Goal: Communication & Community: Connect with others

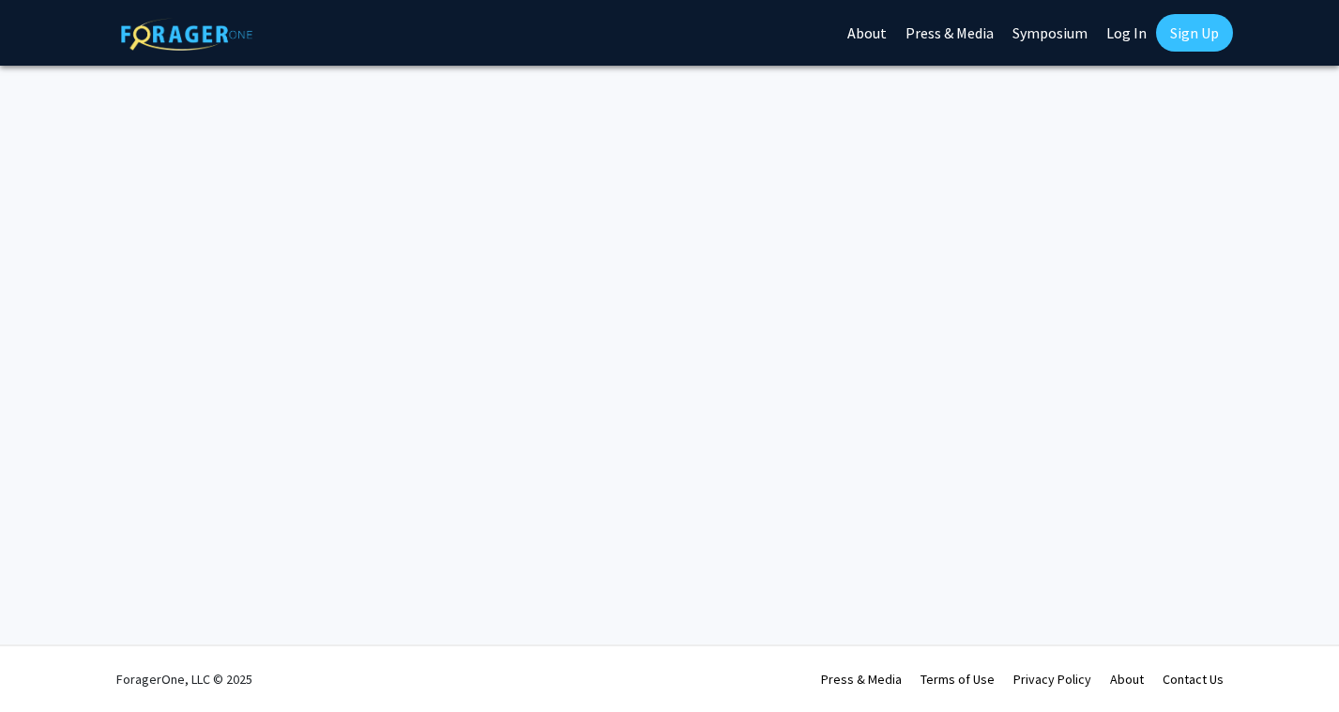
click at [1132, 31] on link "Log In" at bounding box center [1126, 33] width 59 height 66
click at [1127, 34] on link "Log In" at bounding box center [1126, 33] width 59 height 66
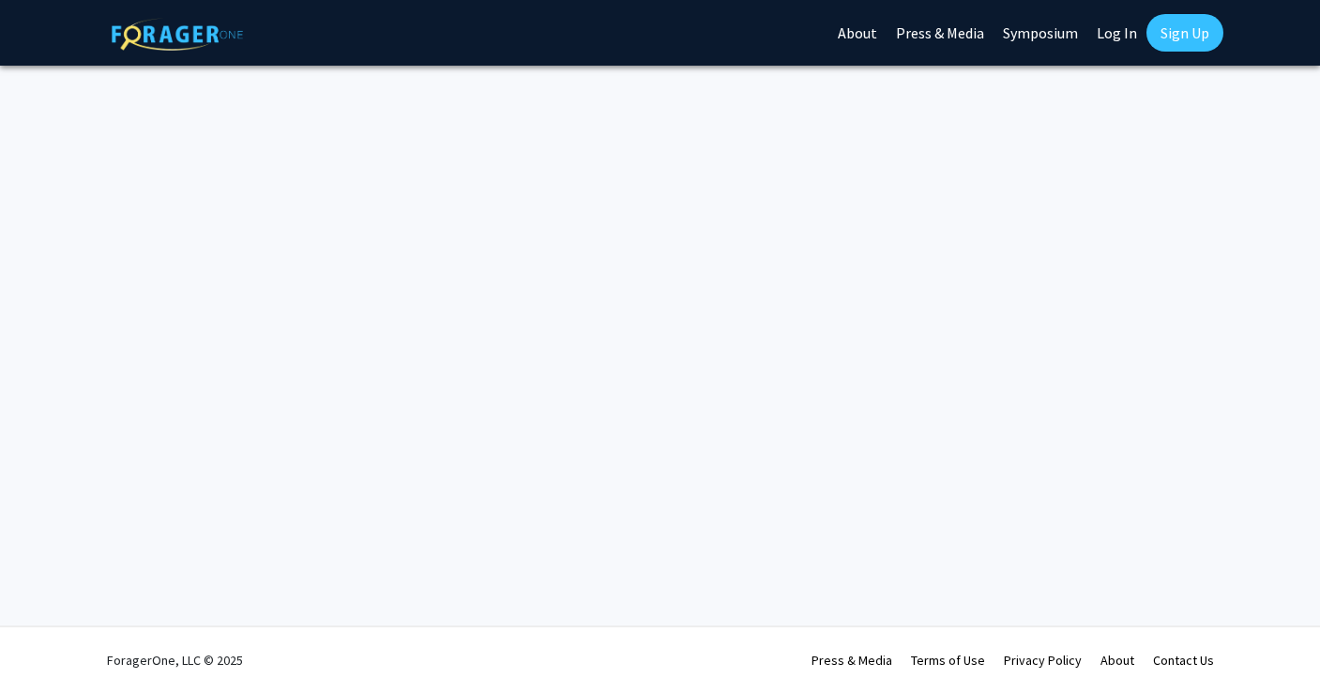
click at [1118, 31] on link "Log In" at bounding box center [1116, 33] width 59 height 66
click at [1102, 38] on link "Log In" at bounding box center [1116, 33] width 59 height 66
click at [1113, 33] on link "Log In" at bounding box center [1116, 33] width 59 height 66
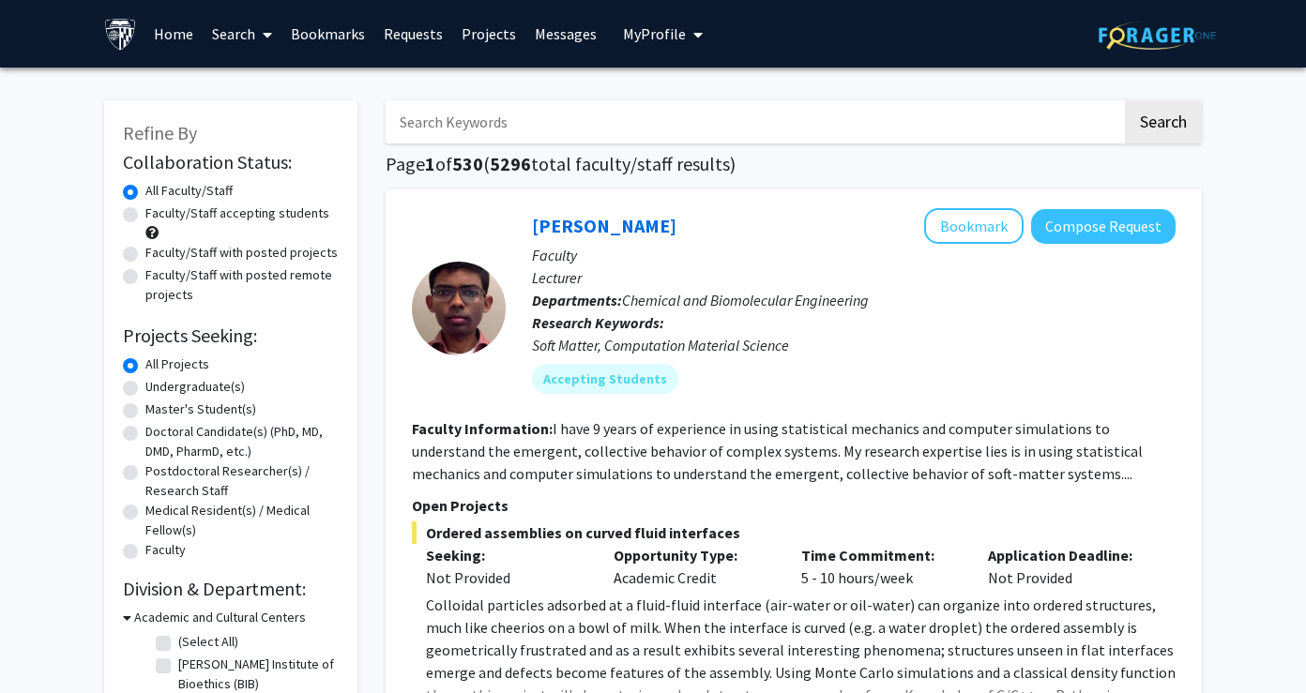
click at [647, 31] on span "My Profile" at bounding box center [654, 33] width 63 height 19
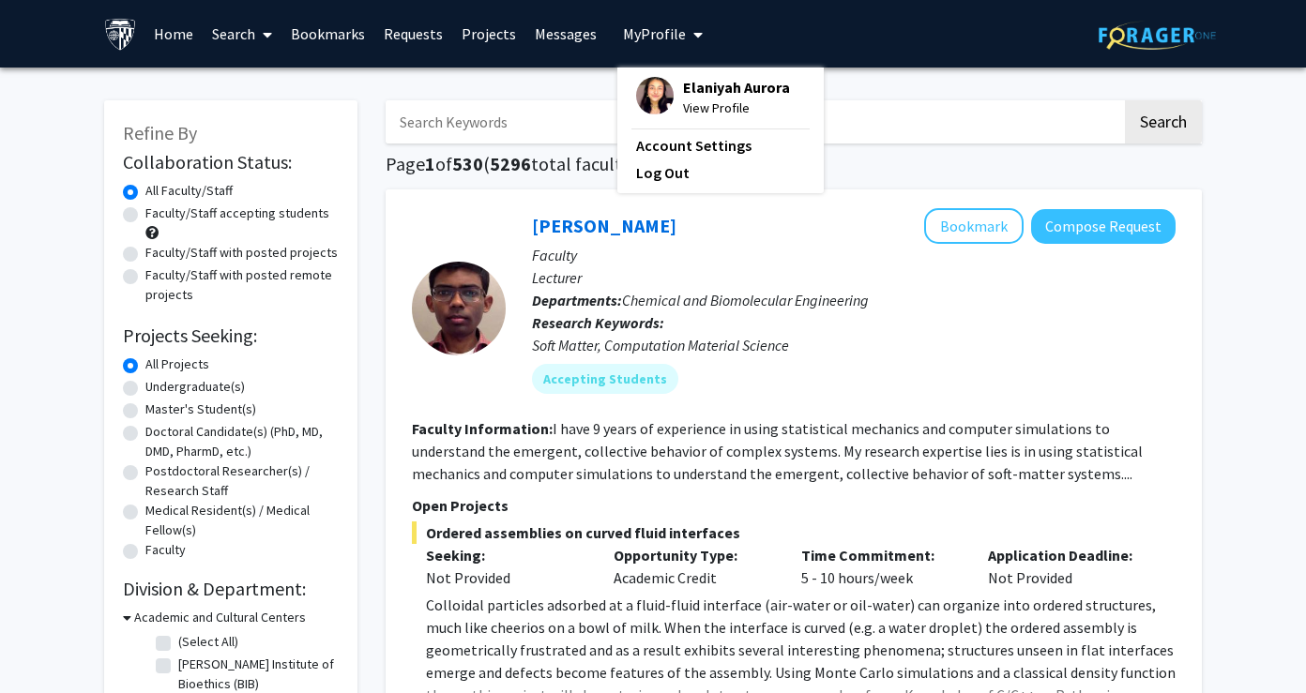
click at [684, 94] on span "Elaniyah Aurora" at bounding box center [736, 87] width 107 height 21
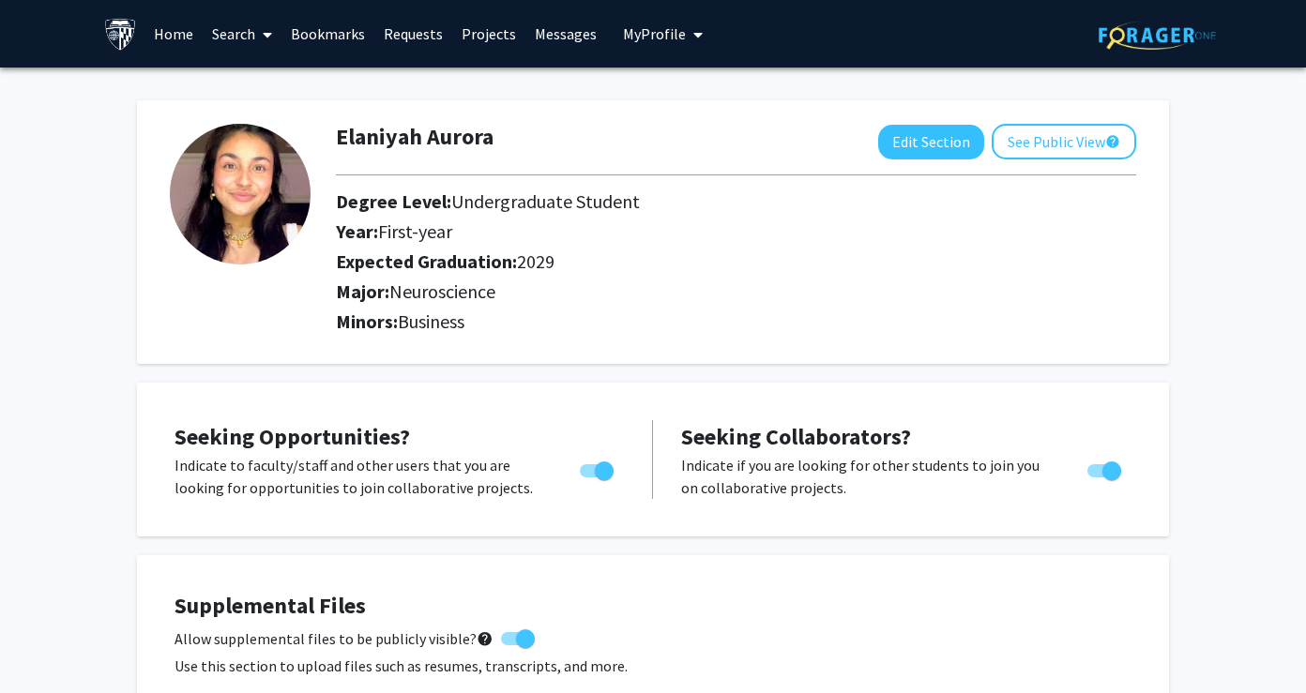
click at [167, 28] on link "Home" at bounding box center [173, 34] width 58 height 66
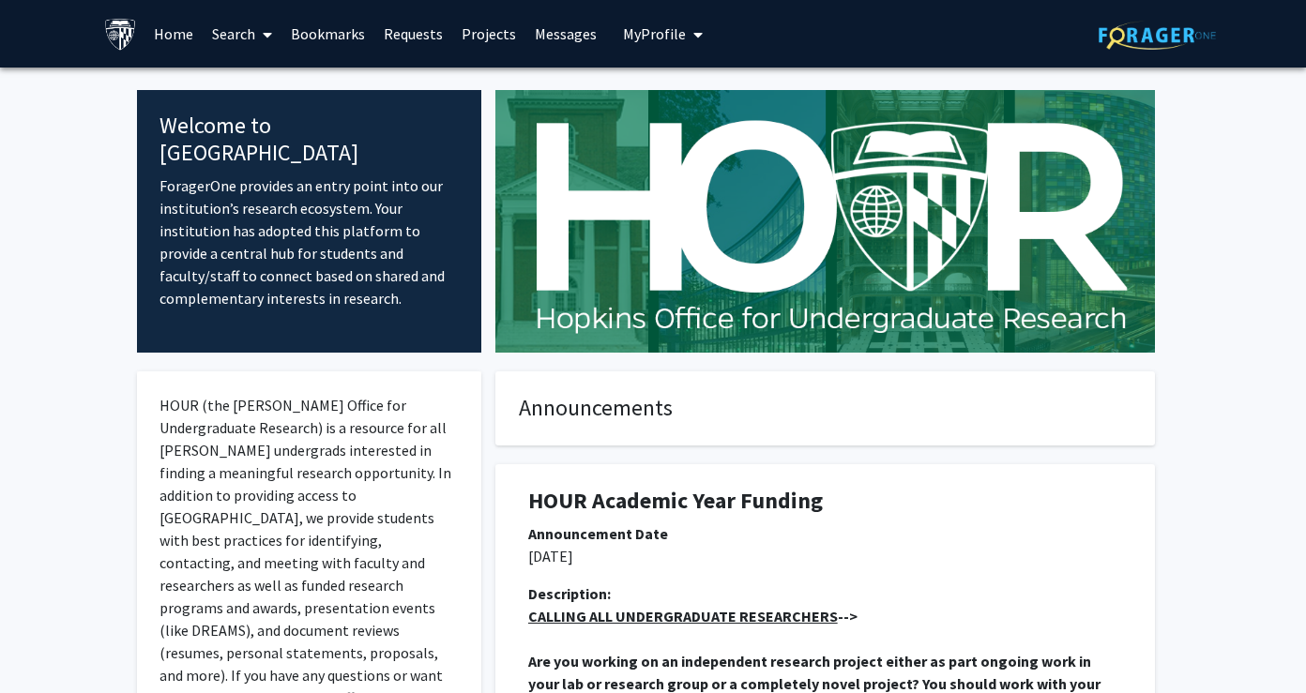
click at [413, 31] on link "Requests" at bounding box center [413, 34] width 78 height 66
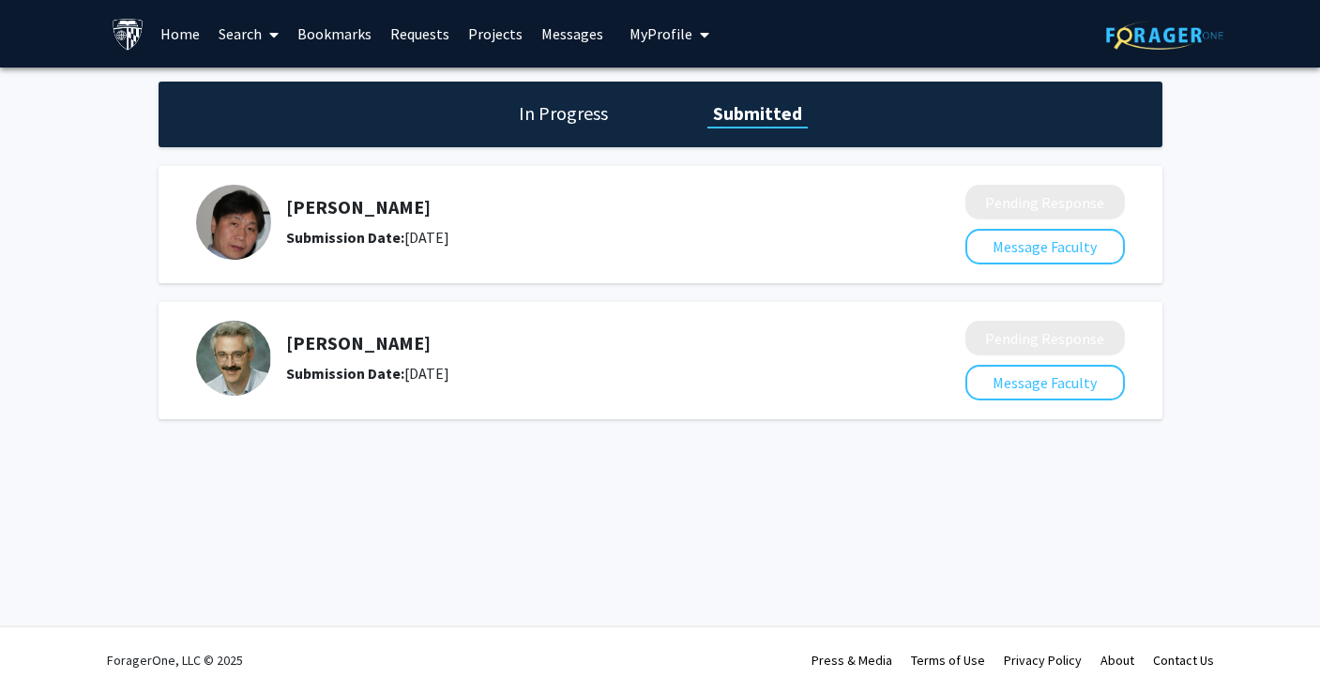
click at [304, 213] on h5 "Peisong Gao" at bounding box center [576, 207] width 580 height 23
click at [245, 226] on img at bounding box center [233, 222] width 75 height 75
click at [1070, 252] on button "Message Faculty" at bounding box center [1044, 247] width 159 height 36
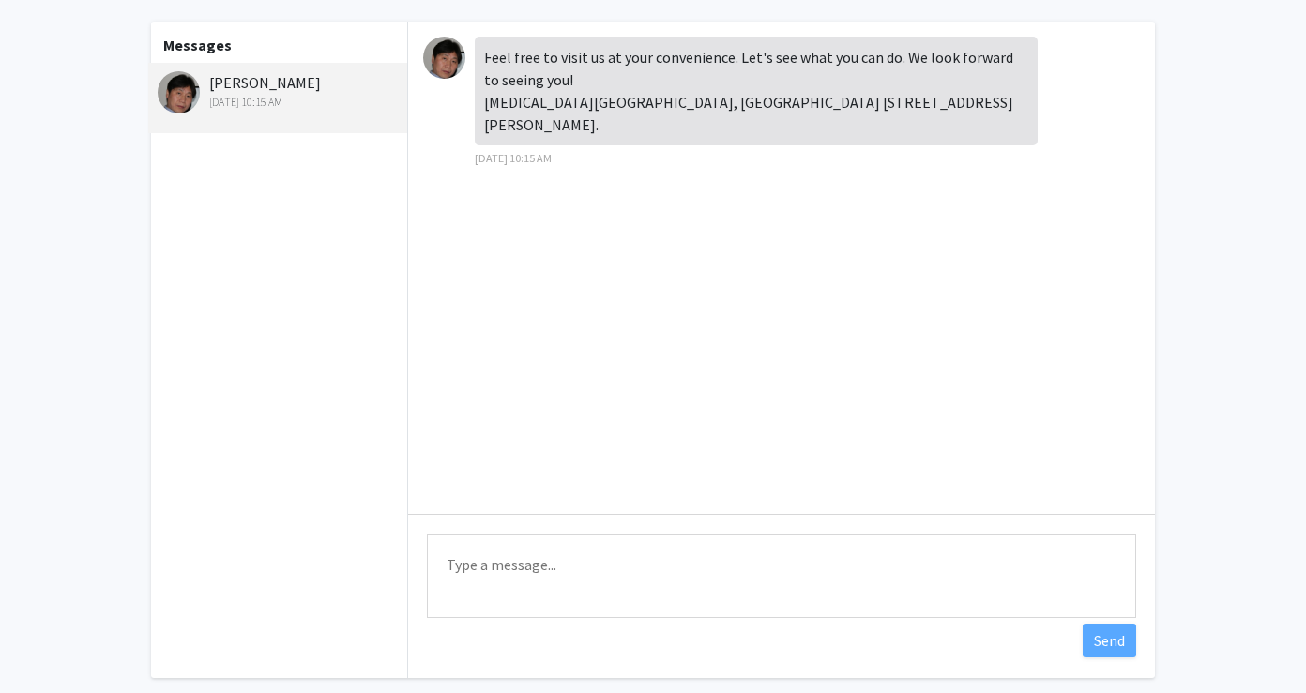
scroll to position [80, 0]
click at [549, 576] on textarea "Type a message" at bounding box center [781, 575] width 709 height 84
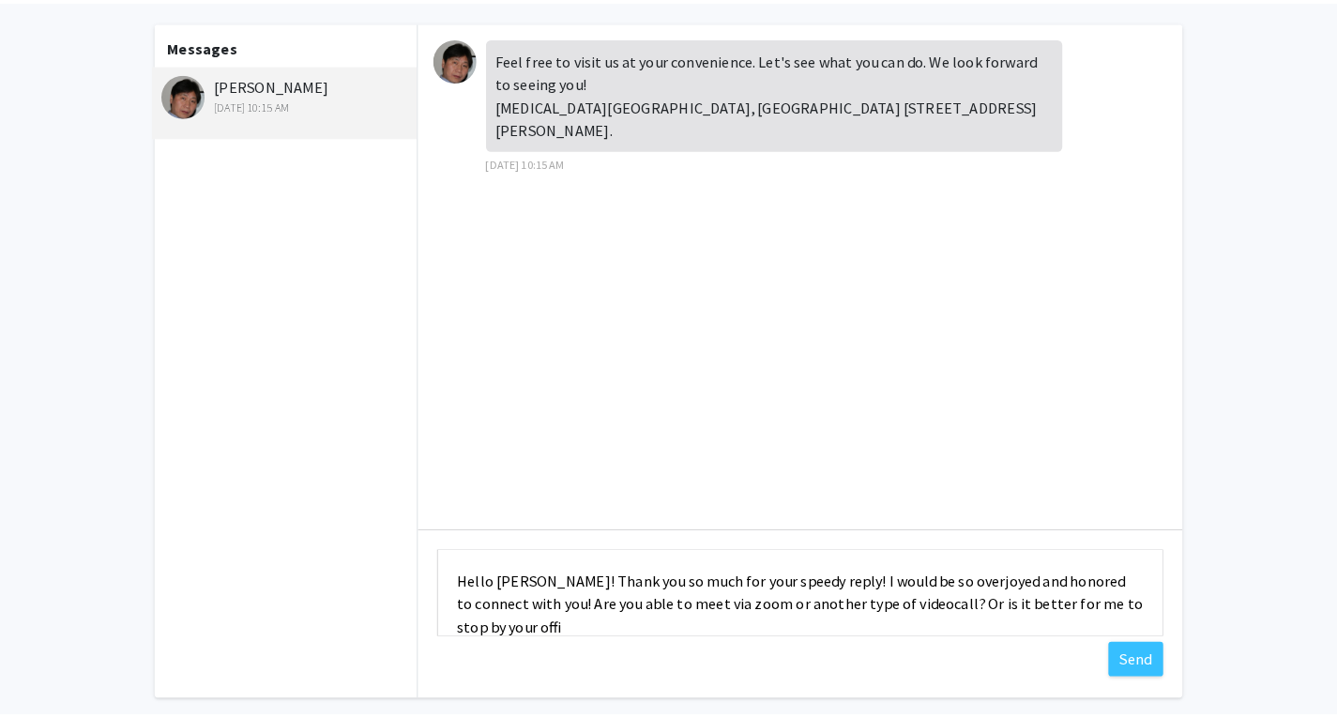
scroll to position [2, 0]
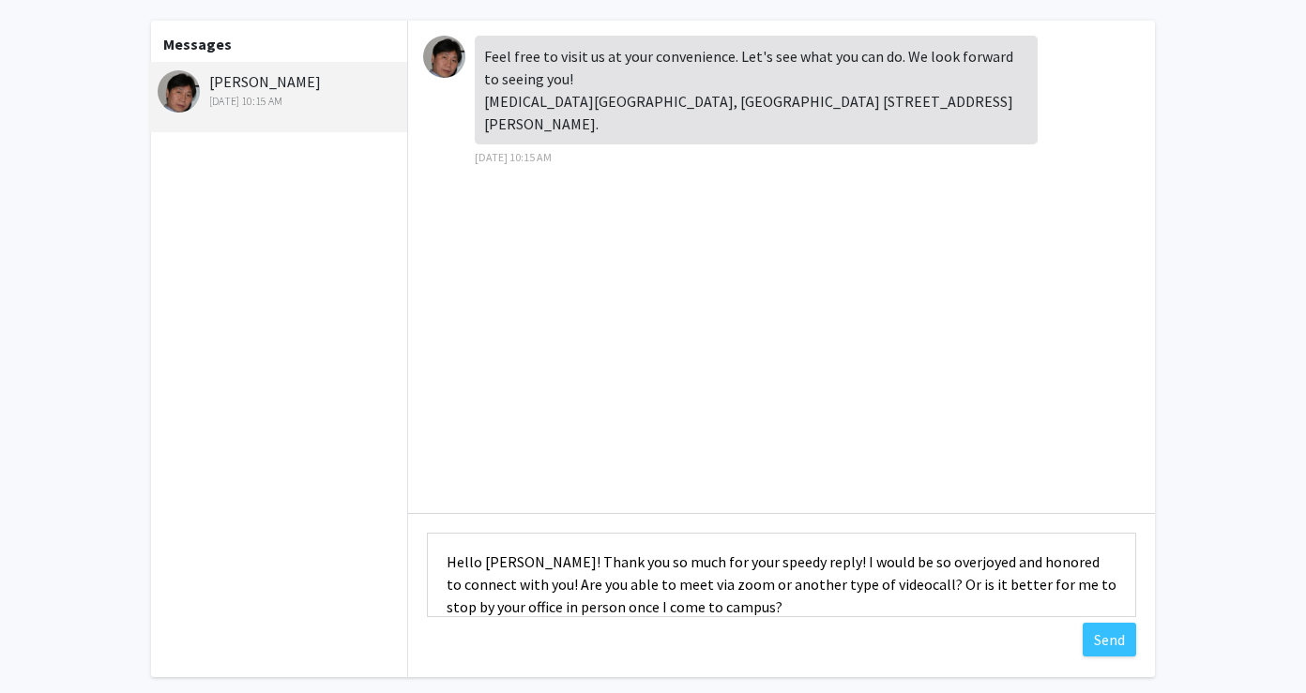
click at [147, 174] on div "Messages Peisong Gao Aug 11, 2025 10:15 AM Feel free to visit us at your conven…" at bounding box center [652, 349] width 1037 height 657
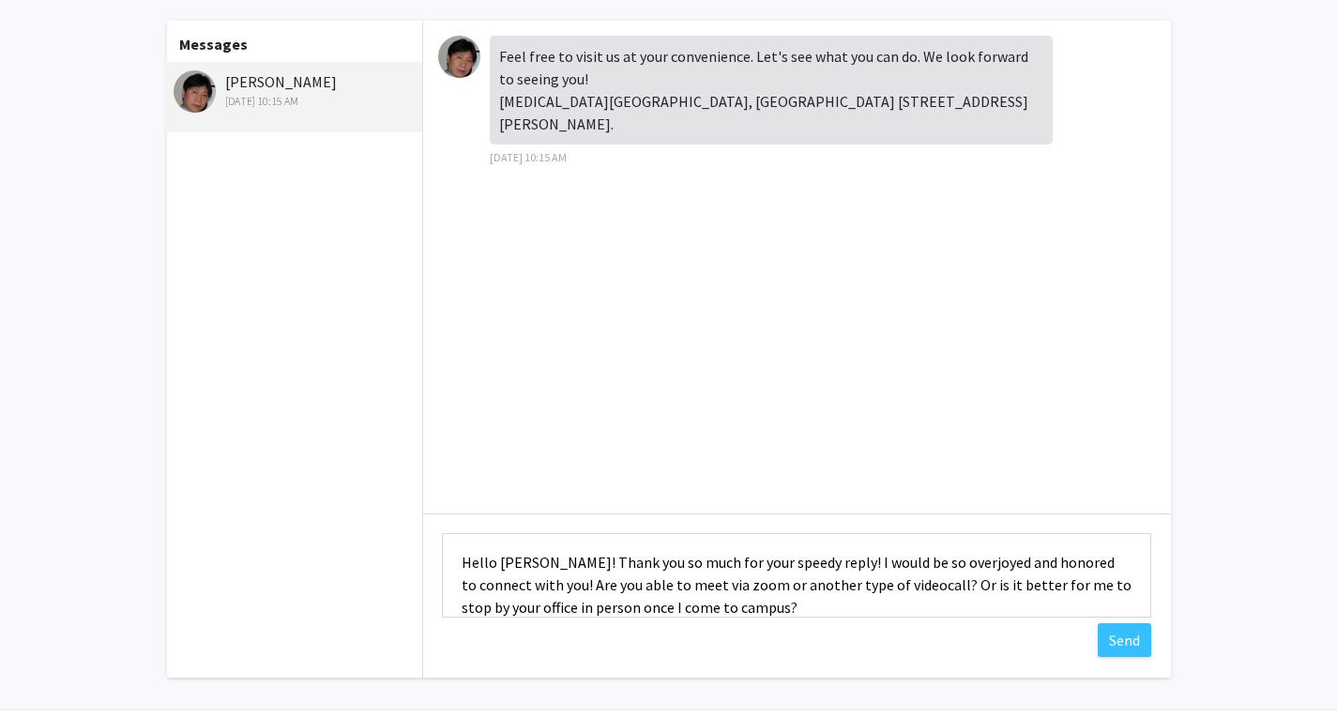
scroll to position [23, 0]
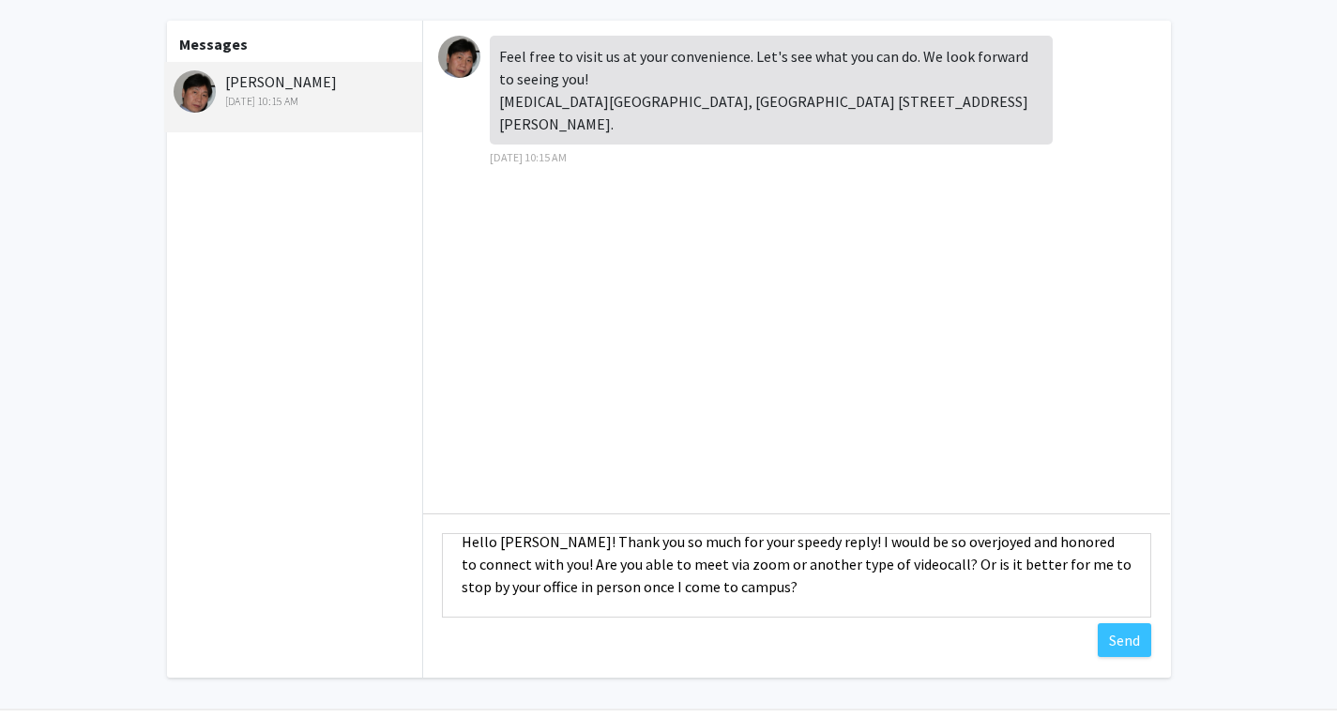
click at [829, 595] on textarea "Hello Dr. Gao! Thank you so much for your speedy reply! I would be so overjoyed…" at bounding box center [796, 575] width 709 height 84
click at [895, 561] on textarea "Hello Dr. Gao! Thank you so much for your speedy reply! I would be so overjoyed…" at bounding box center [796, 575] width 709 height 84
click at [536, 595] on textarea "Hello Dr. Gao! Thank you so much for your speedy reply! I would be so overjoyed…" at bounding box center [796, 575] width 709 height 84
click at [554, 586] on textarea "Hello Dr. Gao! Thank you so much for your speedy reply! I would be so overjoyed…" at bounding box center [796, 575] width 709 height 84
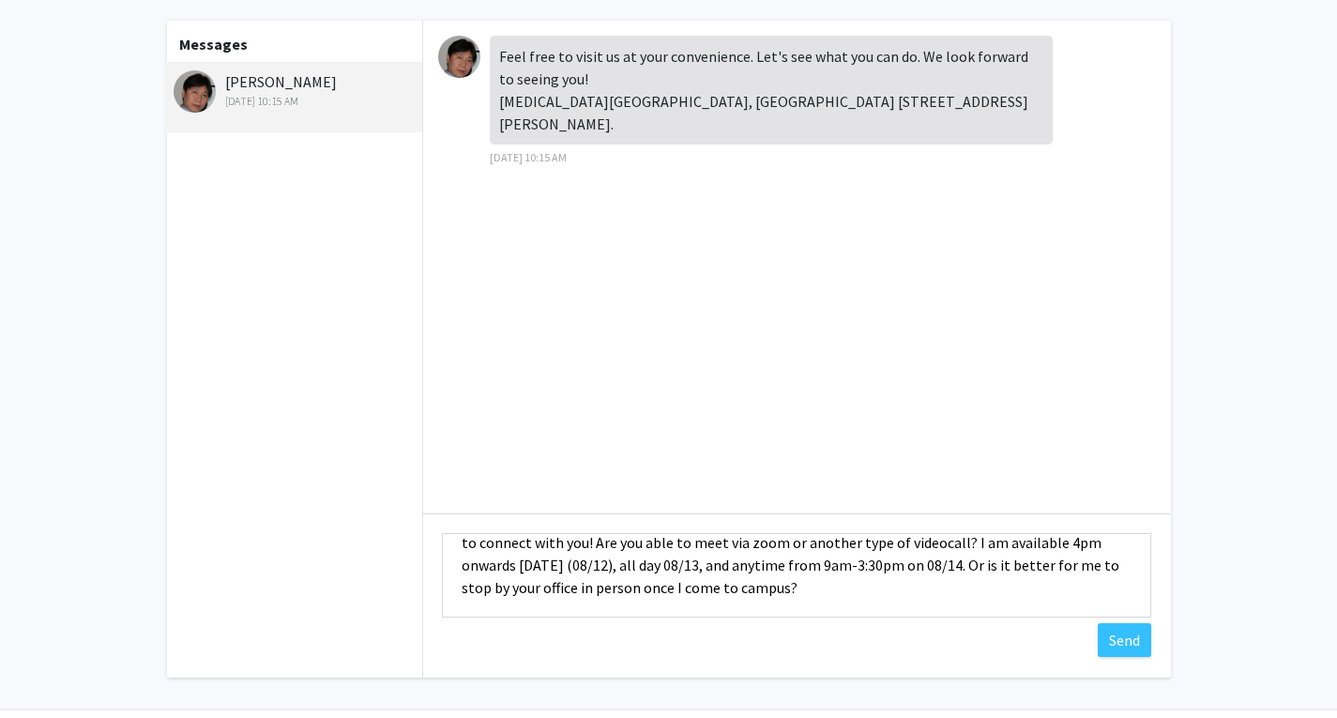
click at [825, 592] on textarea "Hello Dr. Gao! Thank you so much for your speedy reply! I would be so overjoyed…" at bounding box center [796, 575] width 709 height 84
type textarea "Hello Dr. Gao! Thank you so much for your speedy reply! I would be so overjoyed…"
click at [1121, 641] on button "Send" at bounding box center [1123, 640] width 53 height 34
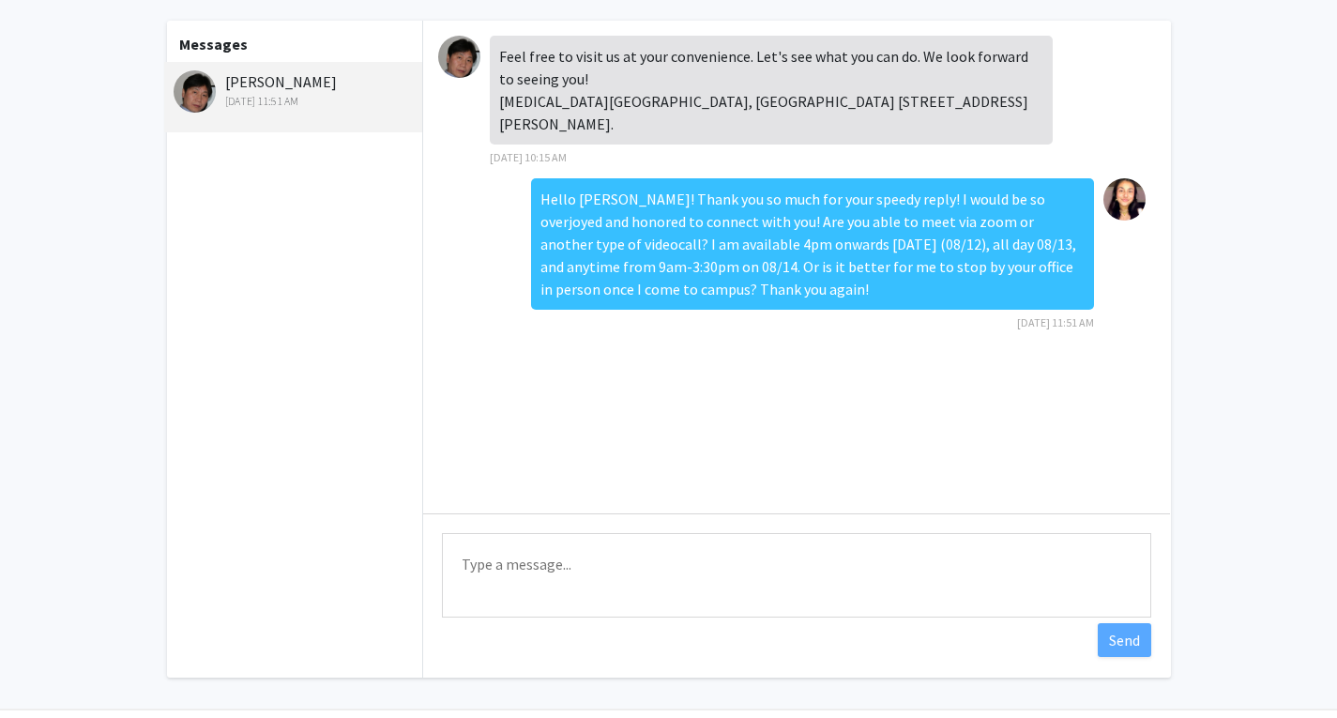
scroll to position [0, 0]
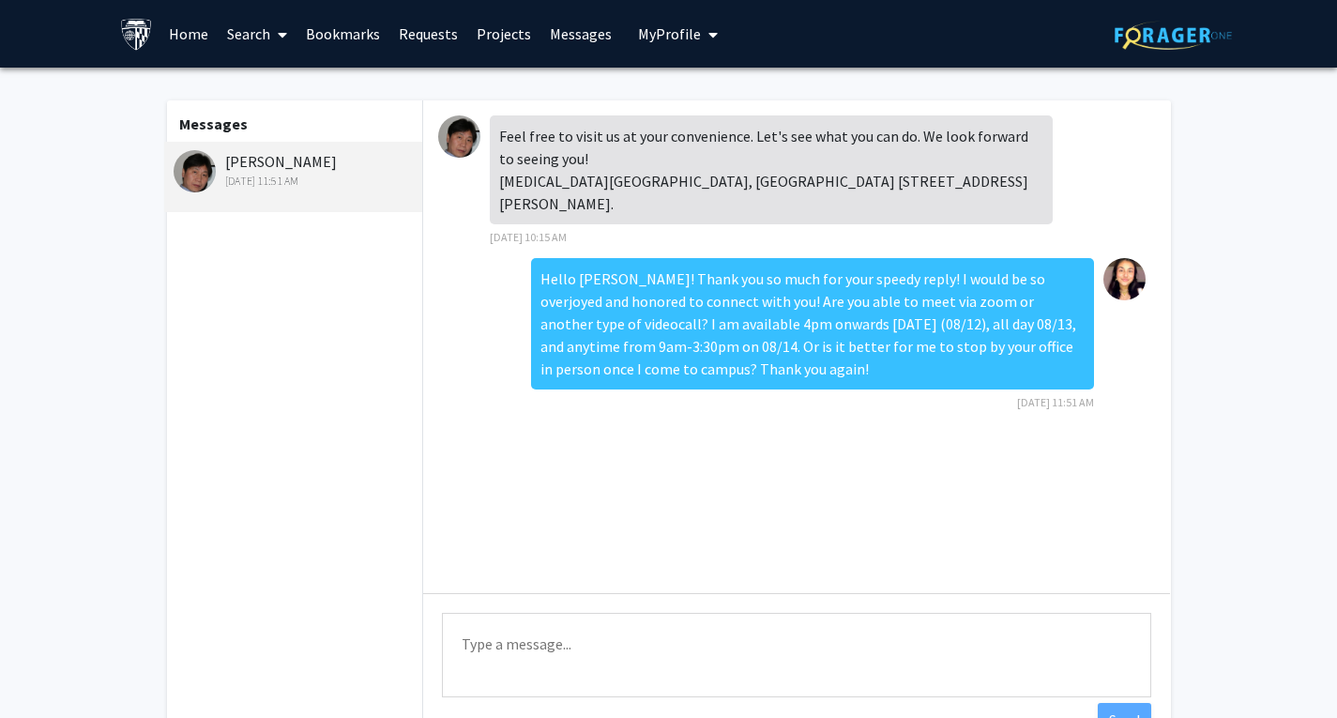
click at [567, 38] on link "Messages" at bounding box center [580, 34] width 81 height 66
click at [543, 38] on link "Messages" at bounding box center [580, 34] width 81 height 66
click at [568, 35] on link "Messages" at bounding box center [580, 34] width 81 height 66
click at [500, 27] on link "Projects" at bounding box center [503, 34] width 73 height 66
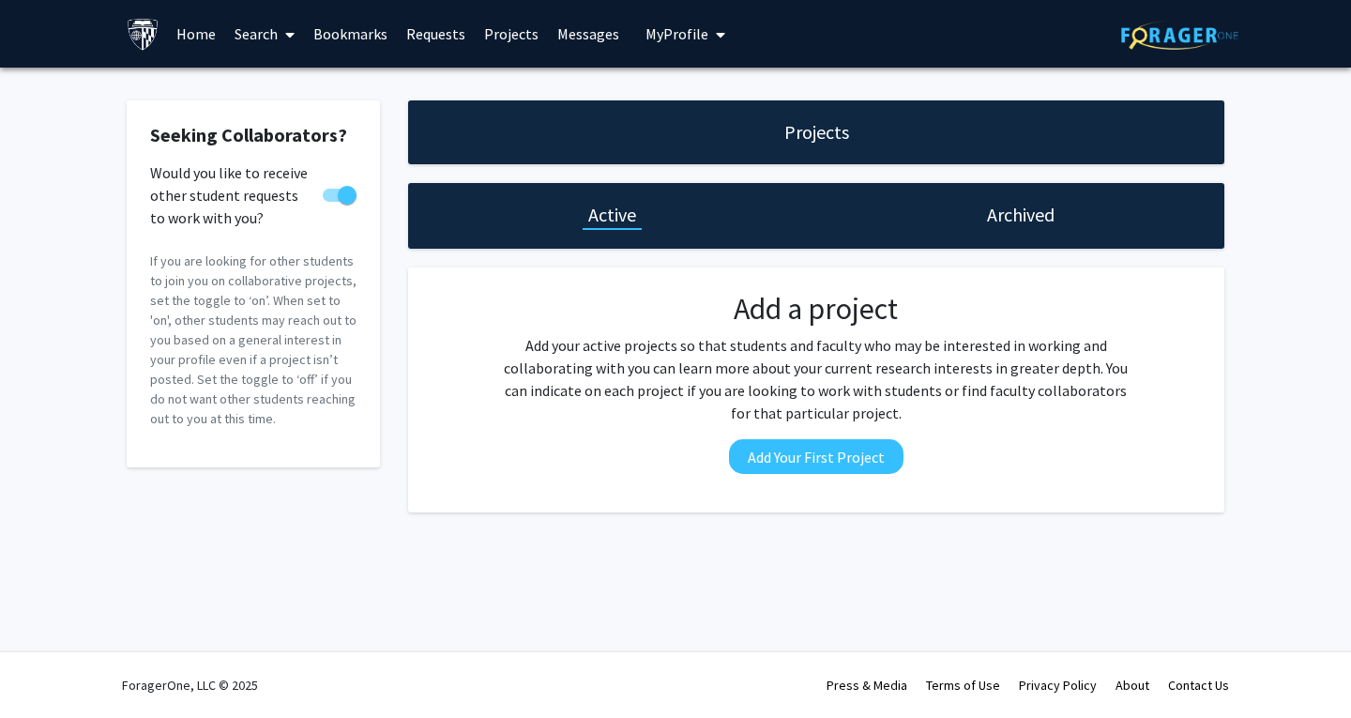
click at [420, 24] on link "Requests" at bounding box center [436, 34] width 78 height 66
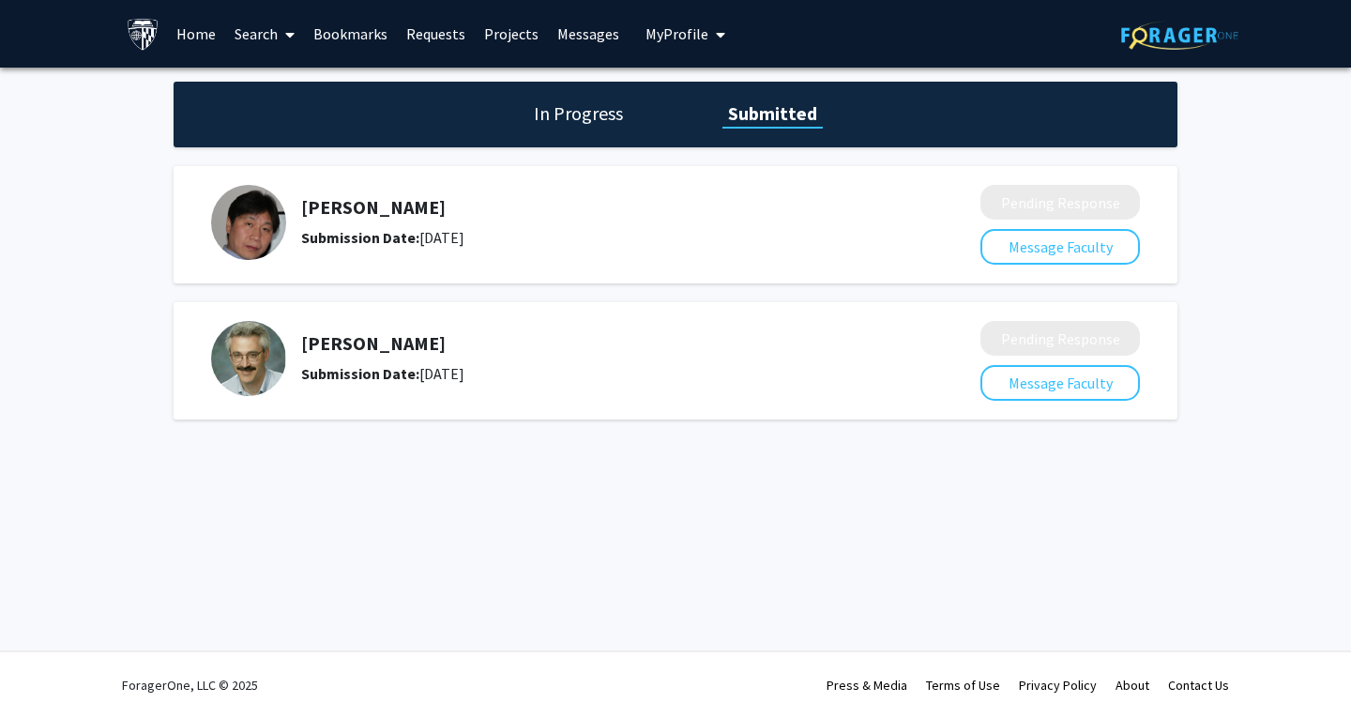
click at [360, 346] on h5 "John Schroeder" at bounding box center [591, 343] width 580 height 23
click at [1014, 381] on button "Message Faculty" at bounding box center [1059, 383] width 159 height 36
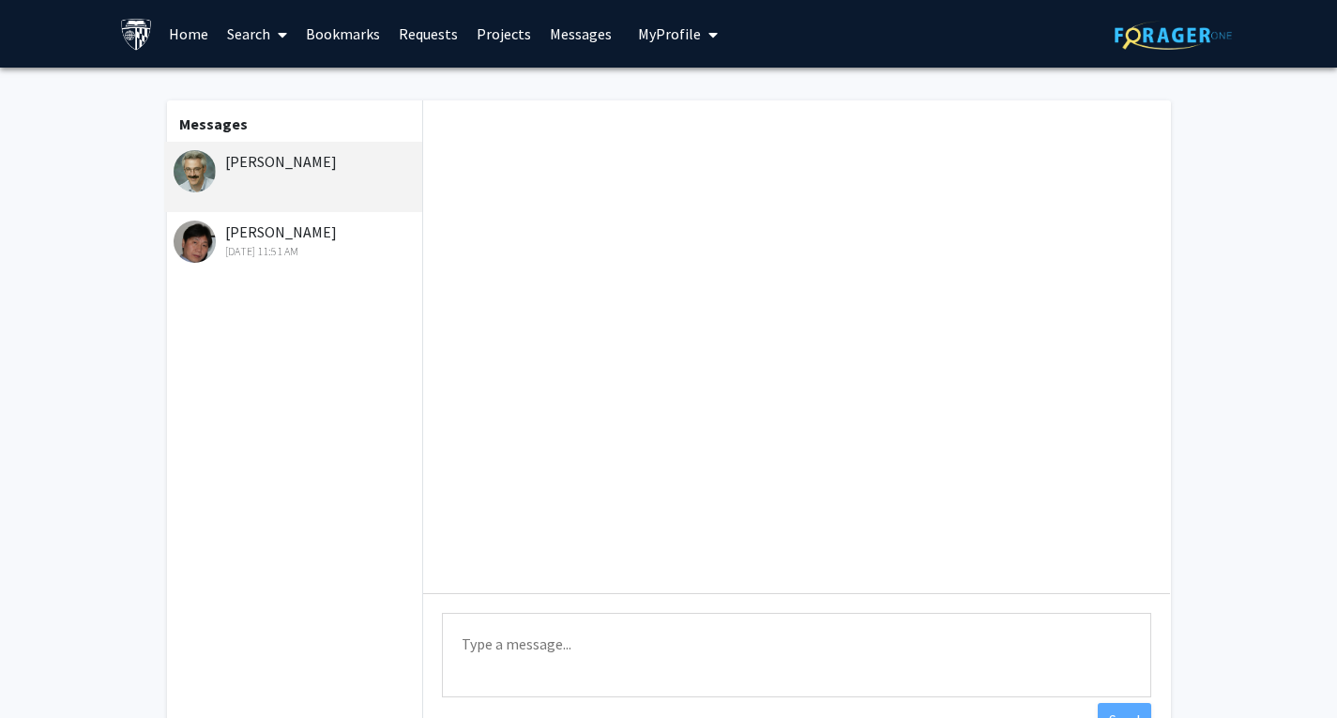
click at [547, 658] on textarea "Type a message" at bounding box center [796, 655] width 709 height 84
drag, startPoint x: 498, startPoint y: 653, endPoint x: 400, endPoint y: 638, distance: 99.6
click at [400, 638] on div "Messages John Schroeder Peisong Gao Aug 12, 2025 11:51 AM Type a message Hello …" at bounding box center [668, 428] width 1037 height 657
click at [582, 650] on textarea "Dear Dr. Schroeder! I hope you are doing well." at bounding box center [796, 655] width 709 height 84
click at [849, 621] on textarea "Dear Dr. Schroeder, I hope you are doing well." at bounding box center [796, 655] width 709 height 84
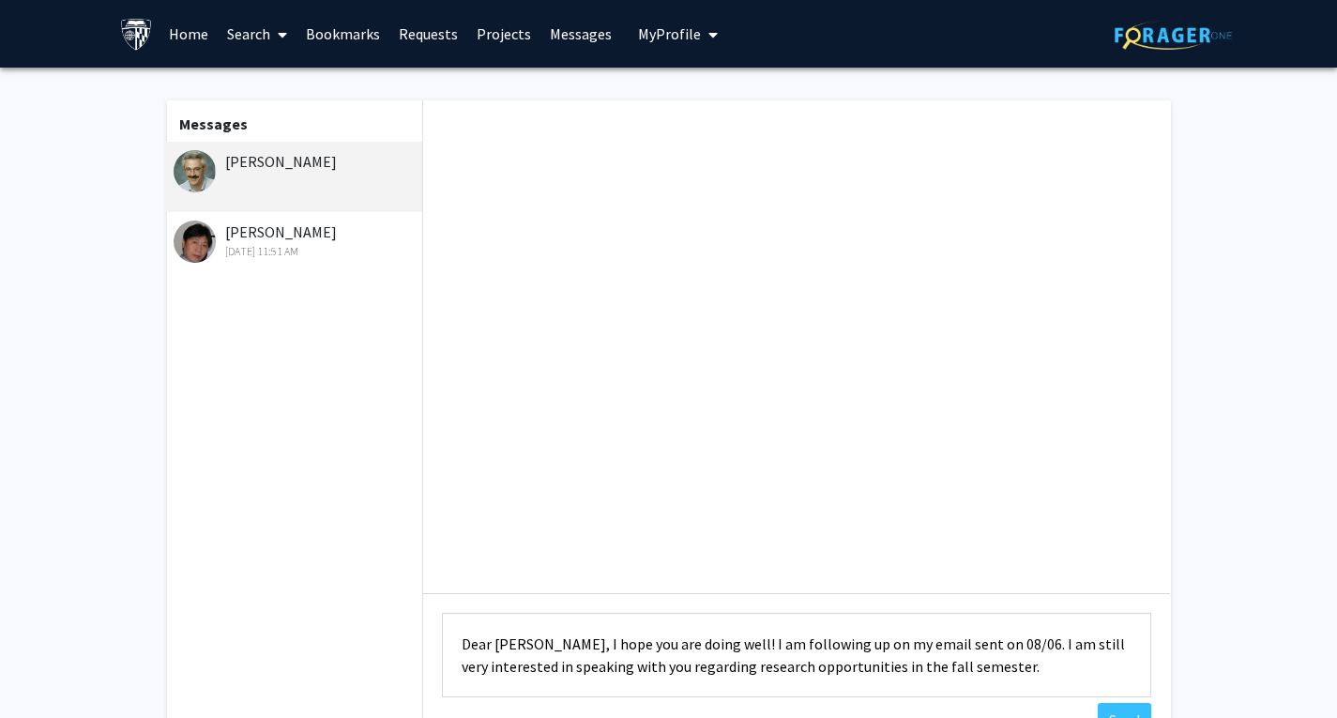
click at [1029, 669] on textarea "Dear Dr. Schroeder, I hope you are doing well! I am following up on my email se…" at bounding box center [796, 655] width 709 height 84
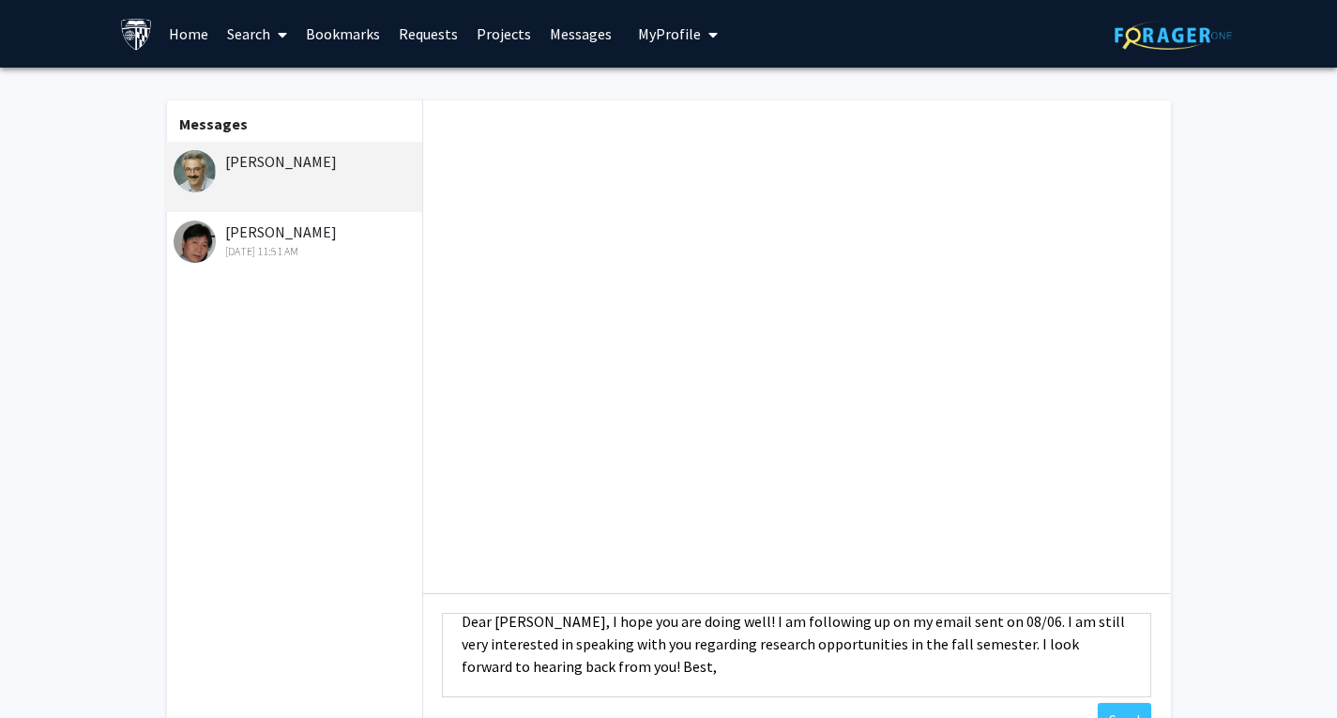
scroll to position [23, 0]
click at [610, 673] on textarea "Dear Dr. Schroeder, I hope you are doing well! I am following up on my email se…" at bounding box center [796, 655] width 709 height 84
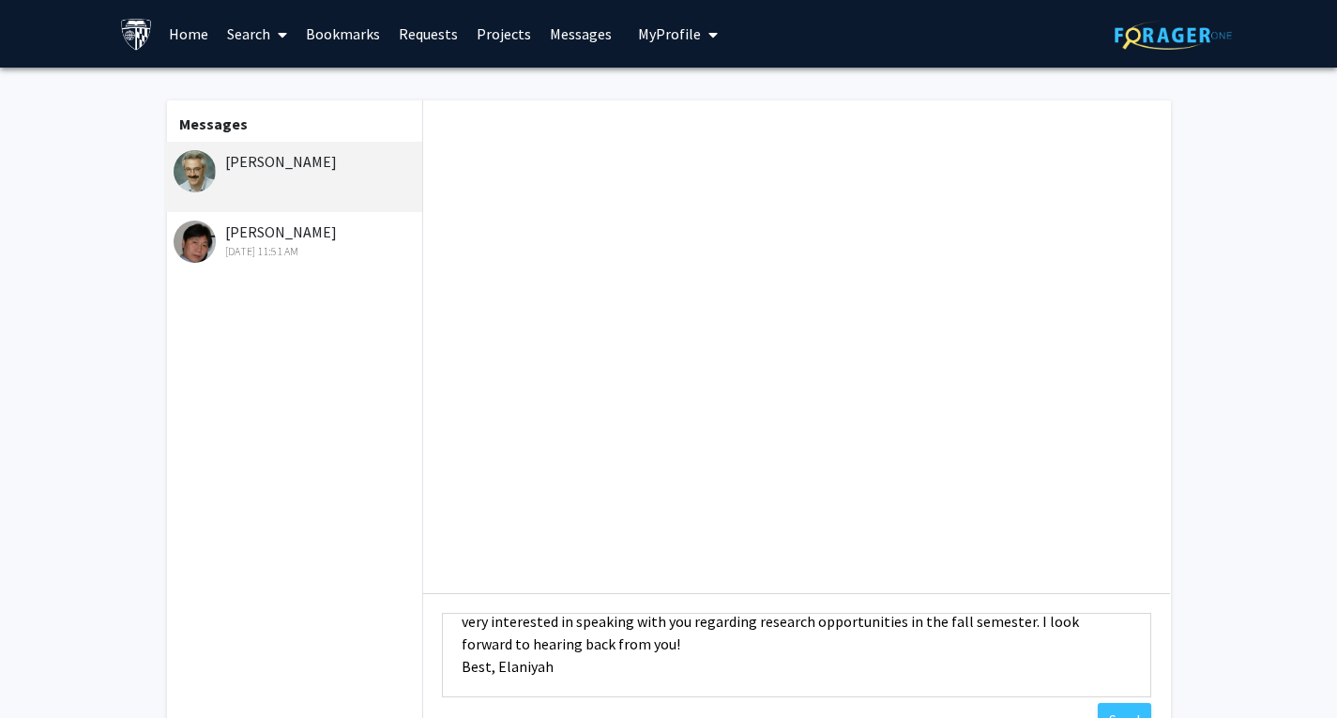
scroll to position [138, 0]
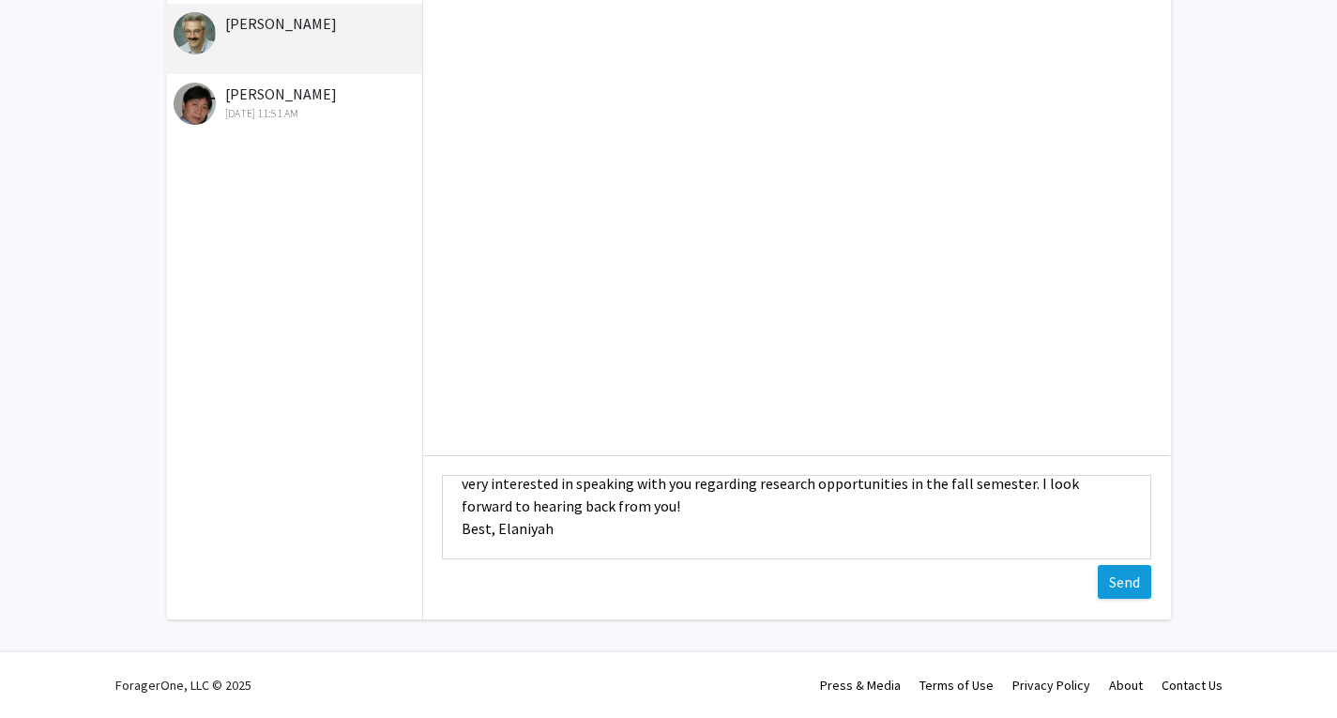
type textarea "Dear Dr. Schroeder, I hope you are doing well! I am following up on my email se…"
click at [1113, 582] on button "Send" at bounding box center [1123, 582] width 53 height 34
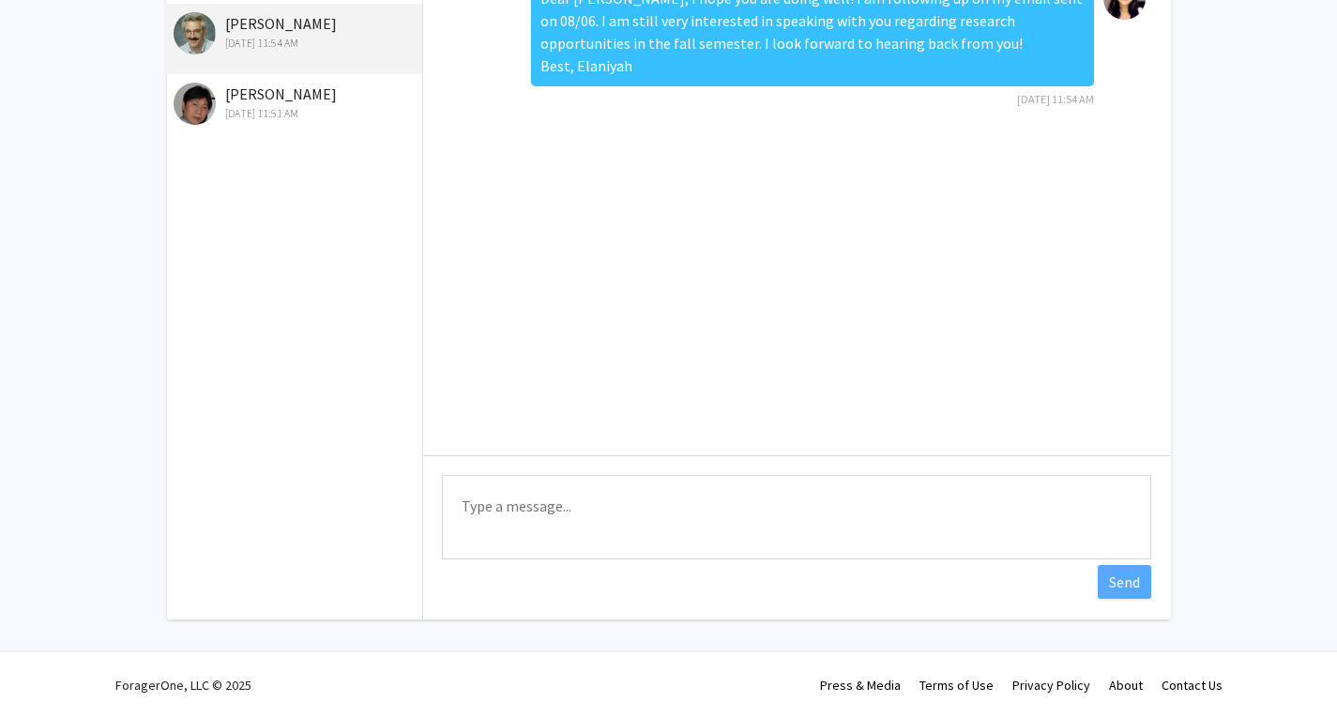
scroll to position [0, 0]
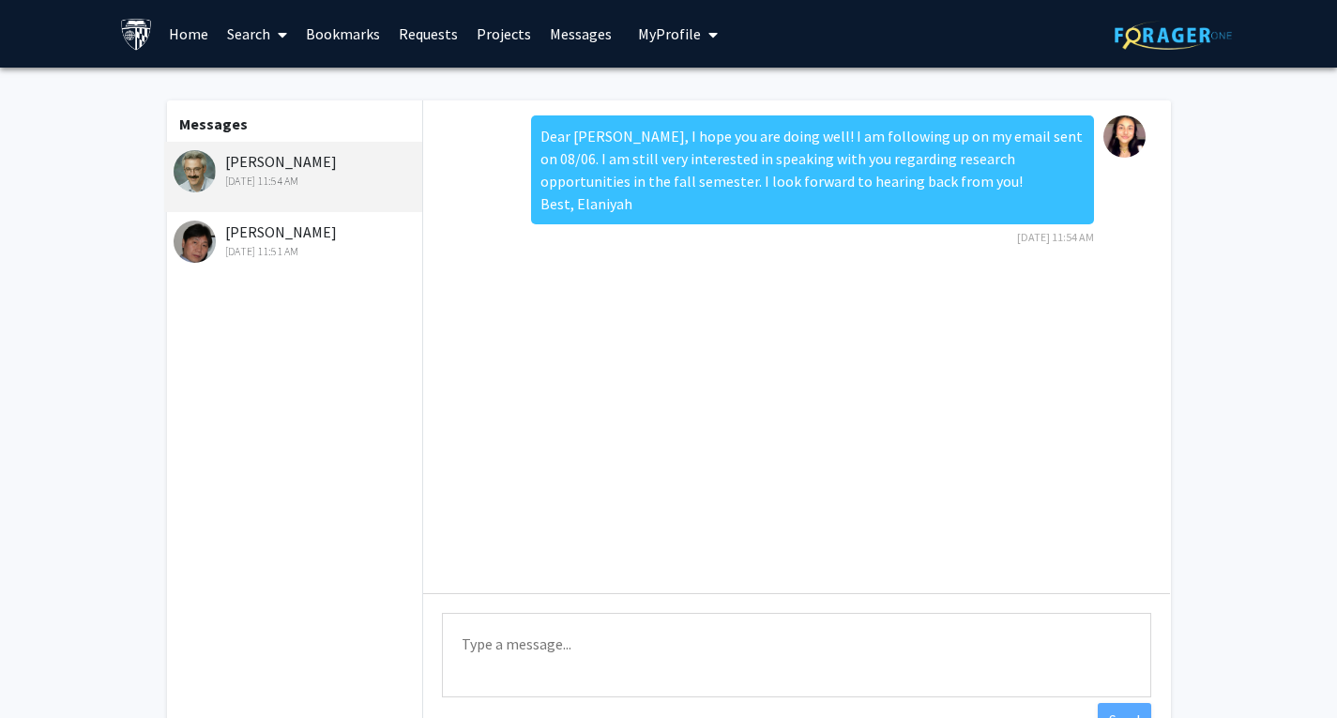
click at [504, 35] on link "Projects" at bounding box center [503, 34] width 73 height 66
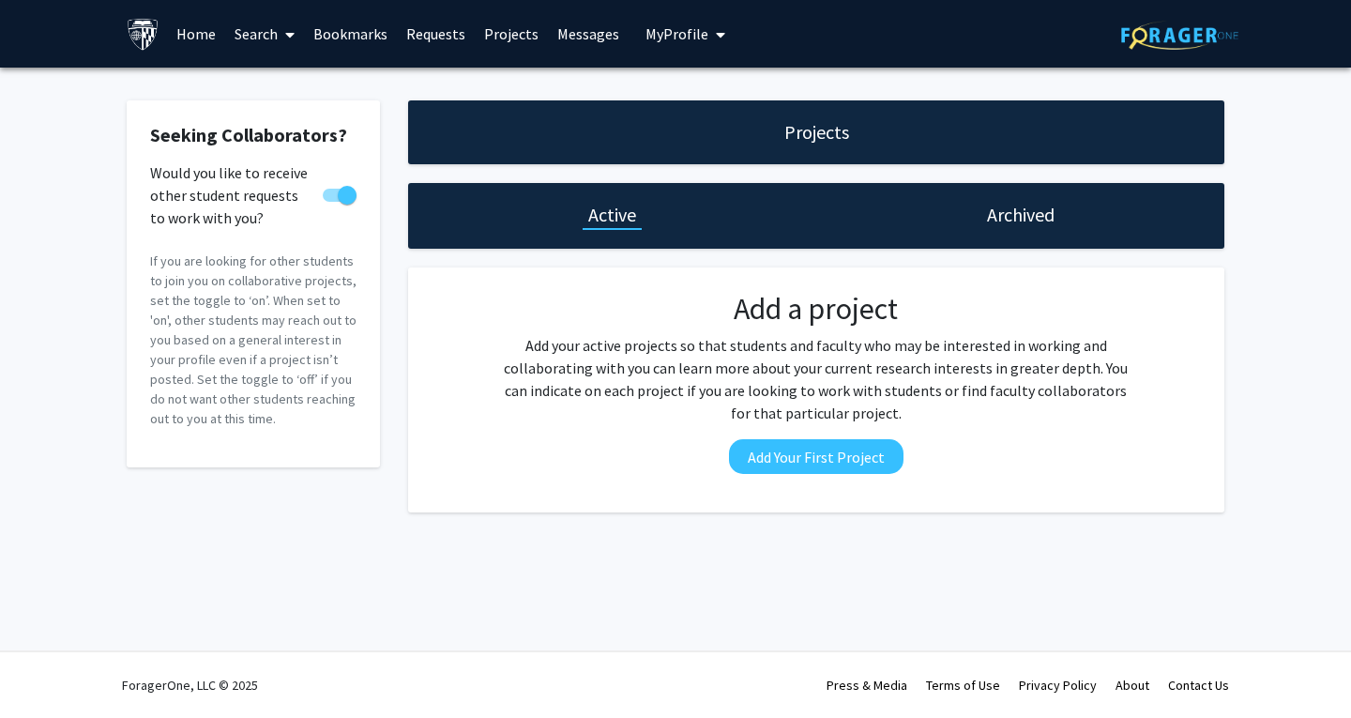
click at [429, 30] on link "Requests" at bounding box center [436, 34] width 78 height 66
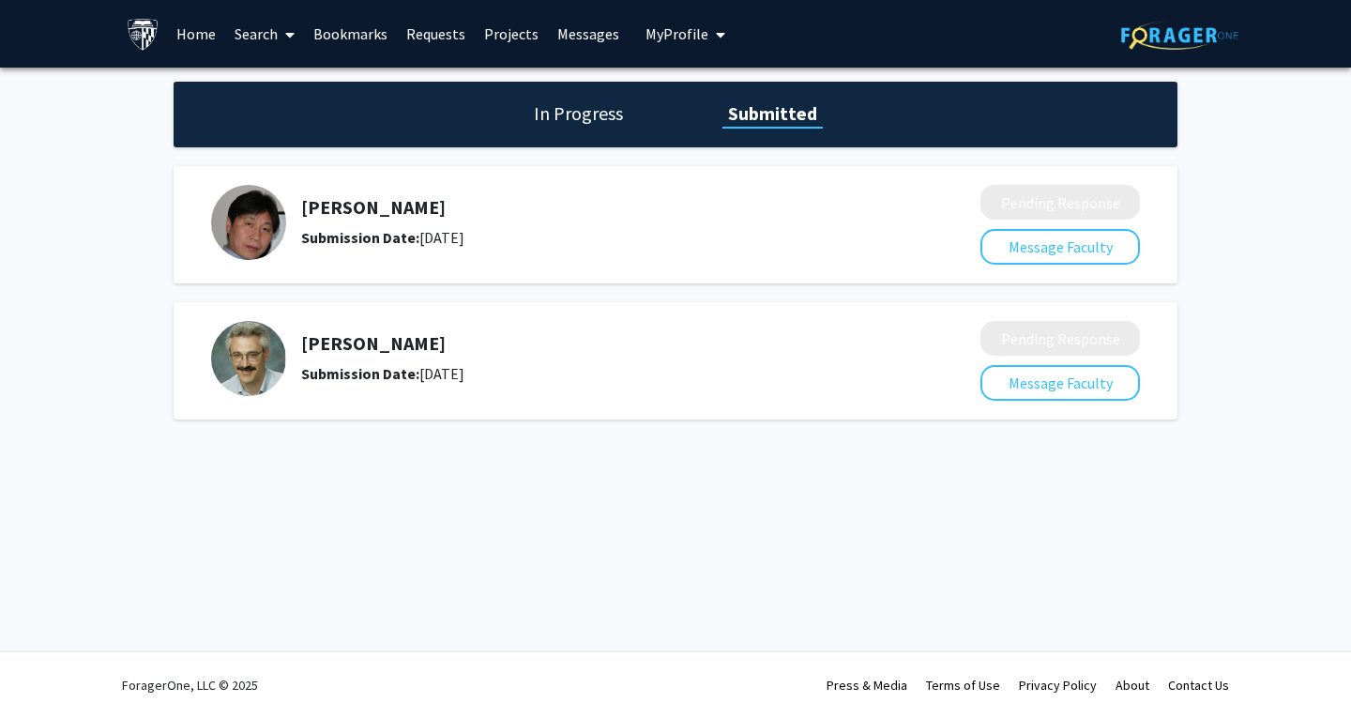
click at [320, 21] on link "Bookmarks" at bounding box center [350, 34] width 93 height 66
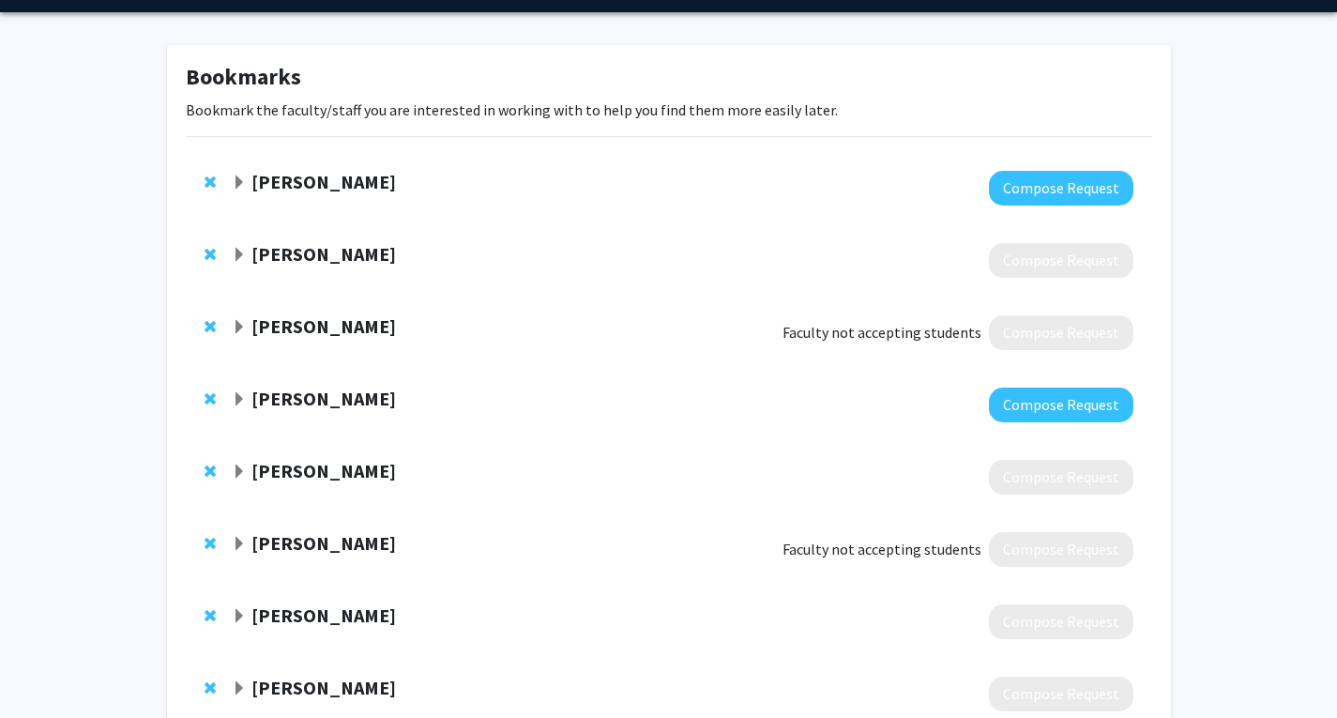
scroll to position [58, 0]
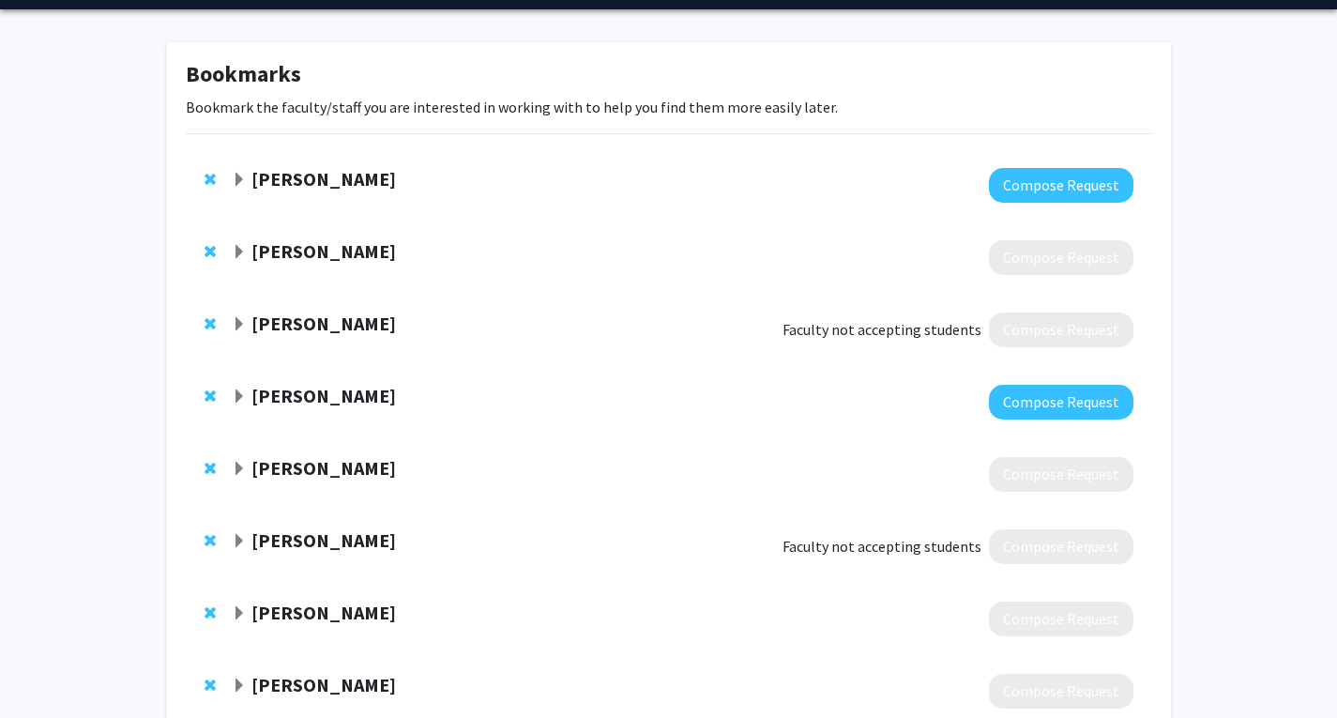
click at [312, 250] on strong "Robert Wood" at bounding box center [323, 250] width 144 height 23
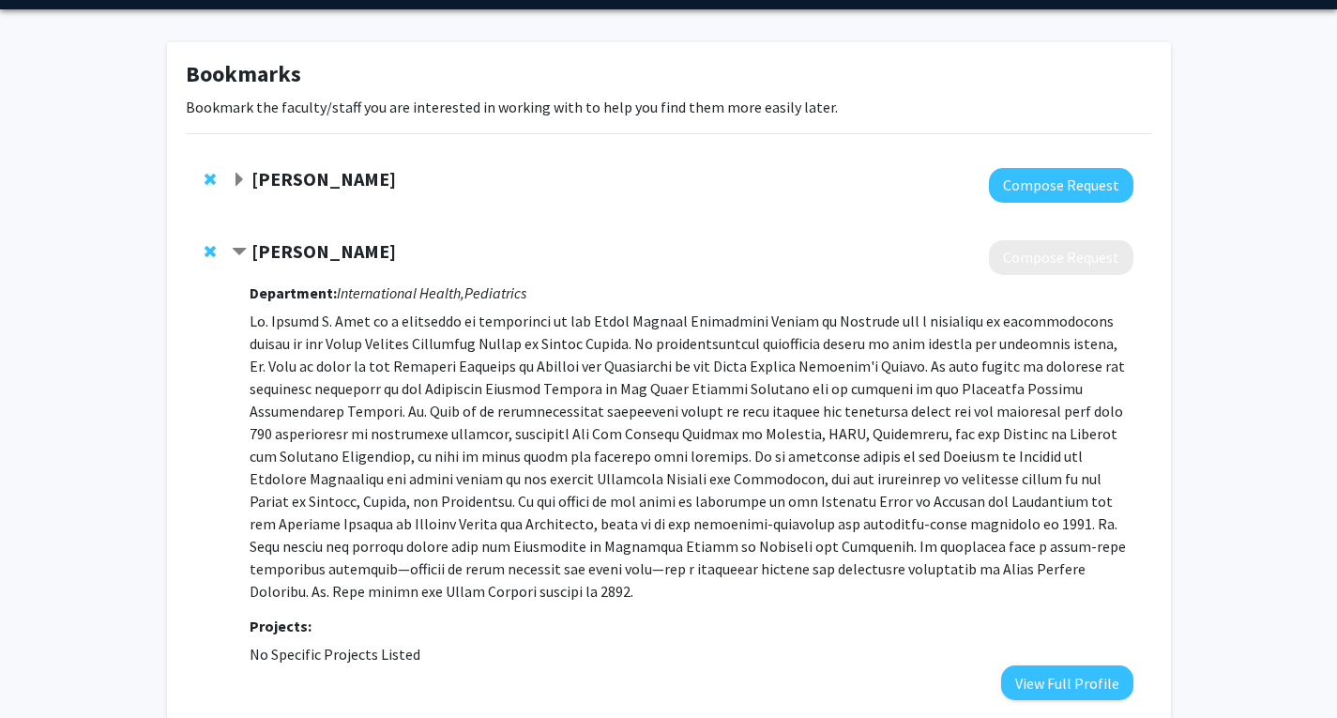
click at [247, 246] on span "Contract Robert Wood Bookmark" at bounding box center [239, 252] width 15 height 15
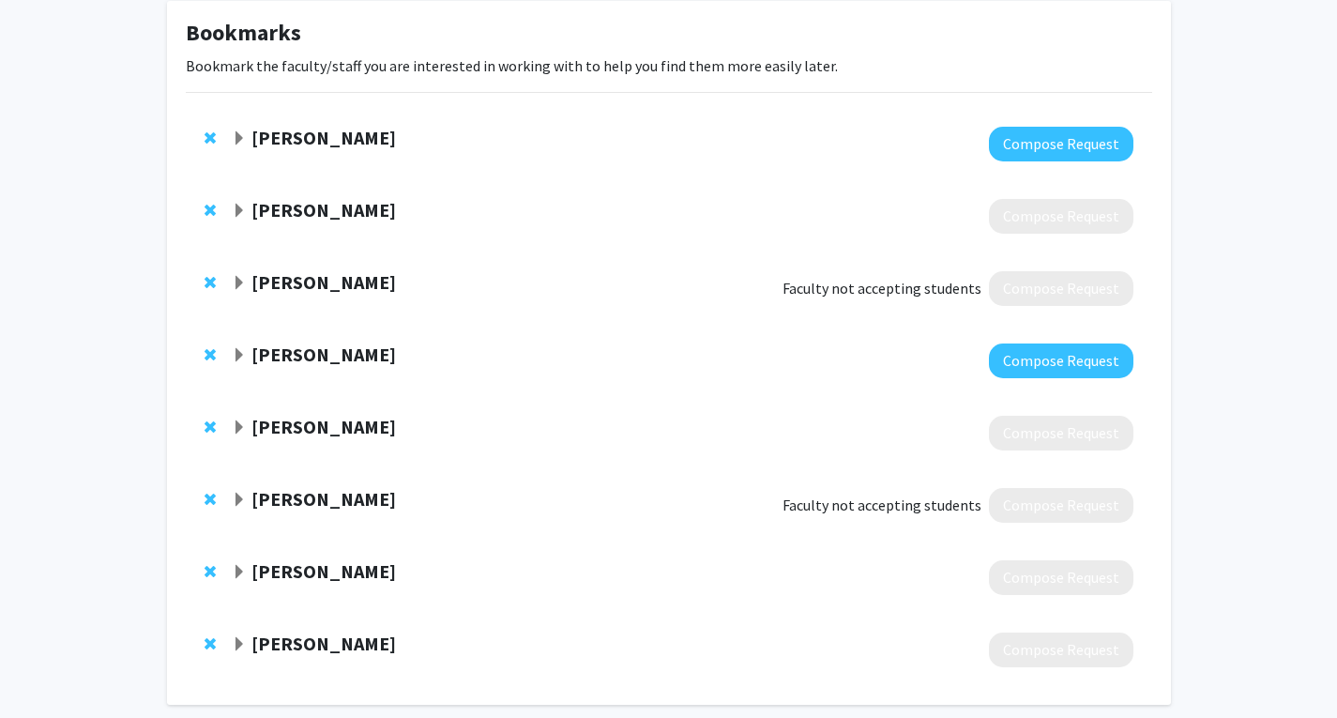
scroll to position [100, 0]
click at [325, 285] on strong "Dawn Lammert" at bounding box center [323, 280] width 144 height 23
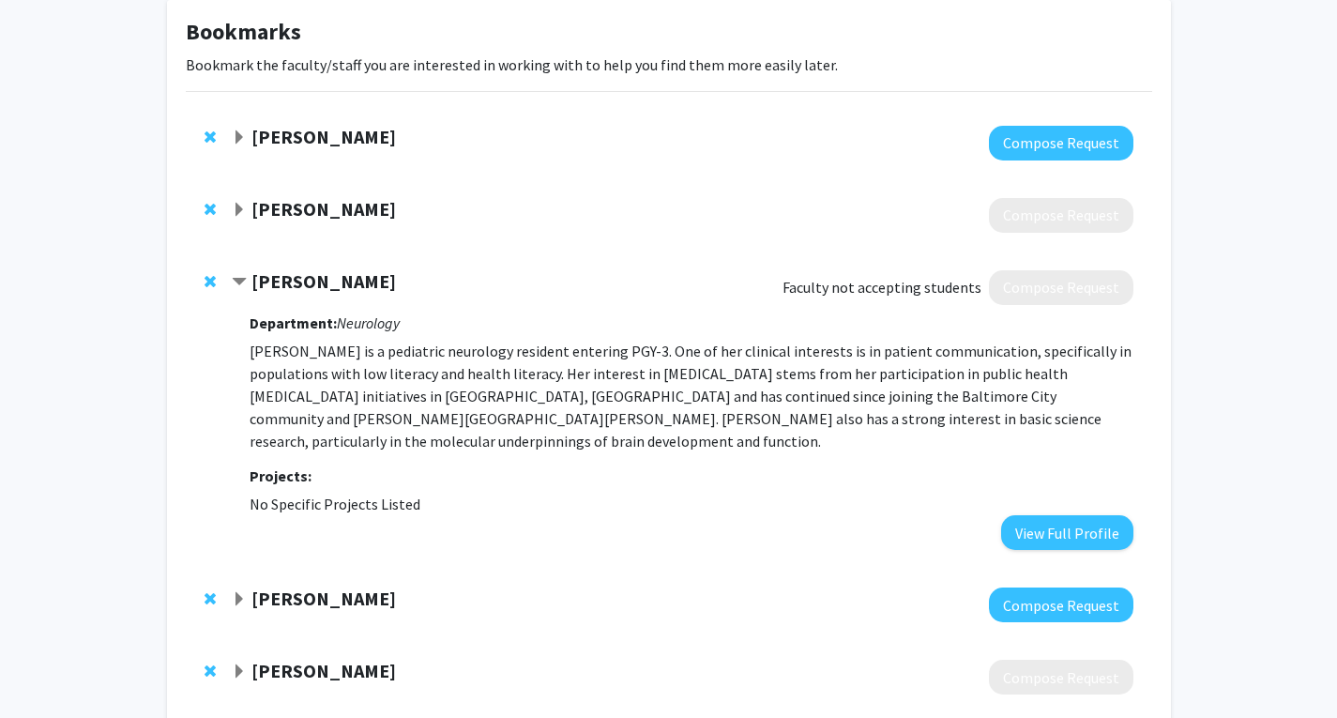
click at [327, 288] on strong "Dawn Lammert" at bounding box center [323, 280] width 144 height 23
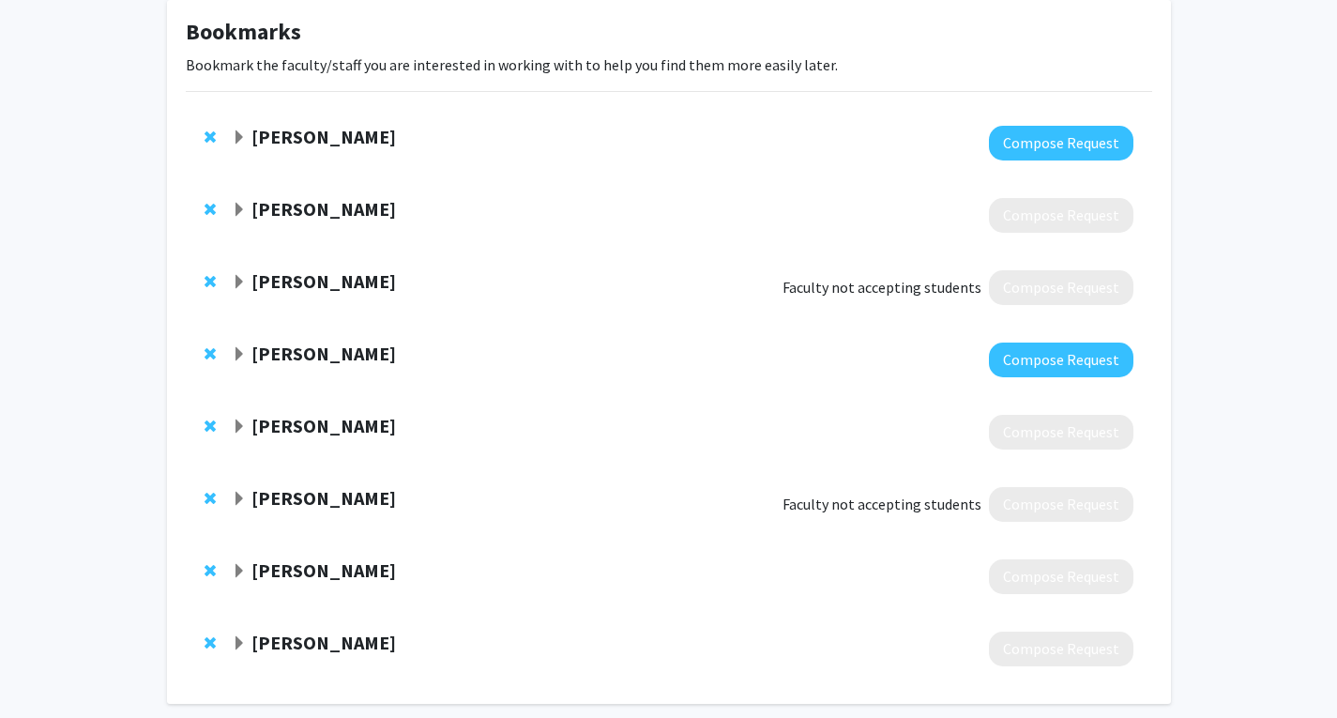
click at [319, 360] on strong "Stephan Lajoie" at bounding box center [323, 352] width 144 height 23
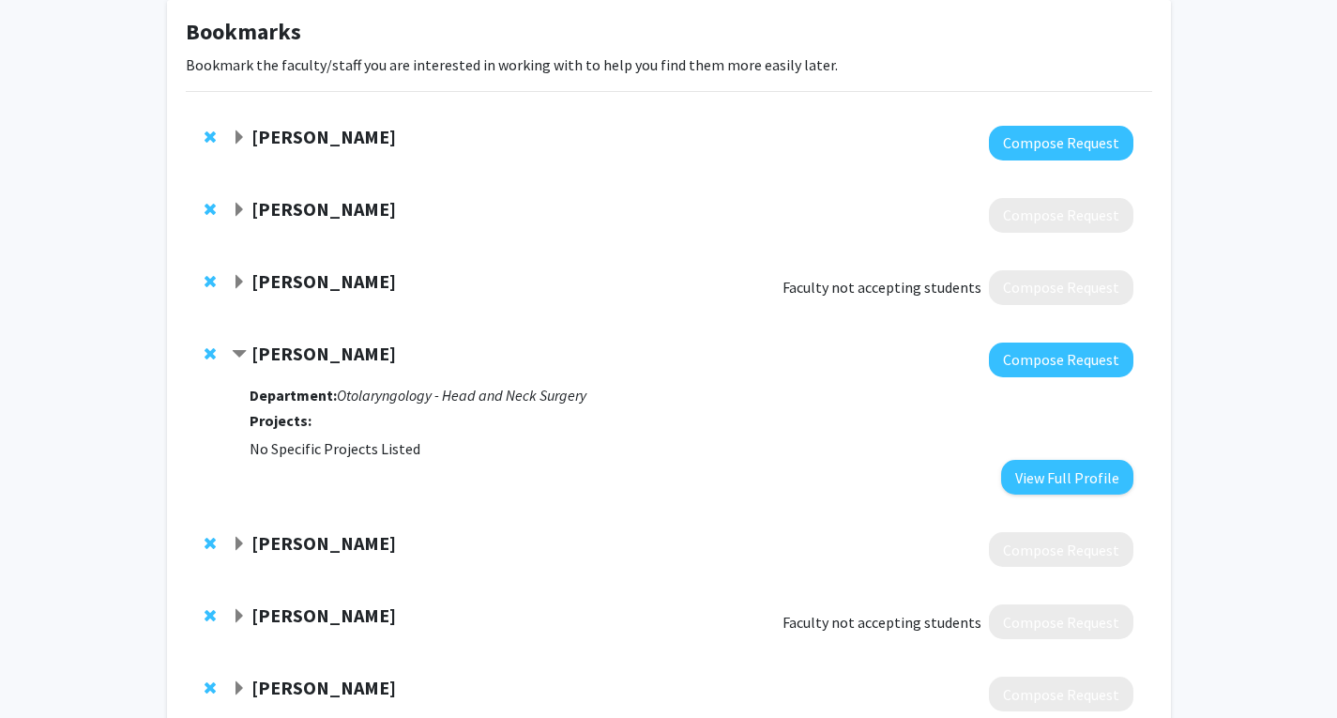
click at [319, 360] on strong "Stephan Lajoie" at bounding box center [323, 352] width 144 height 23
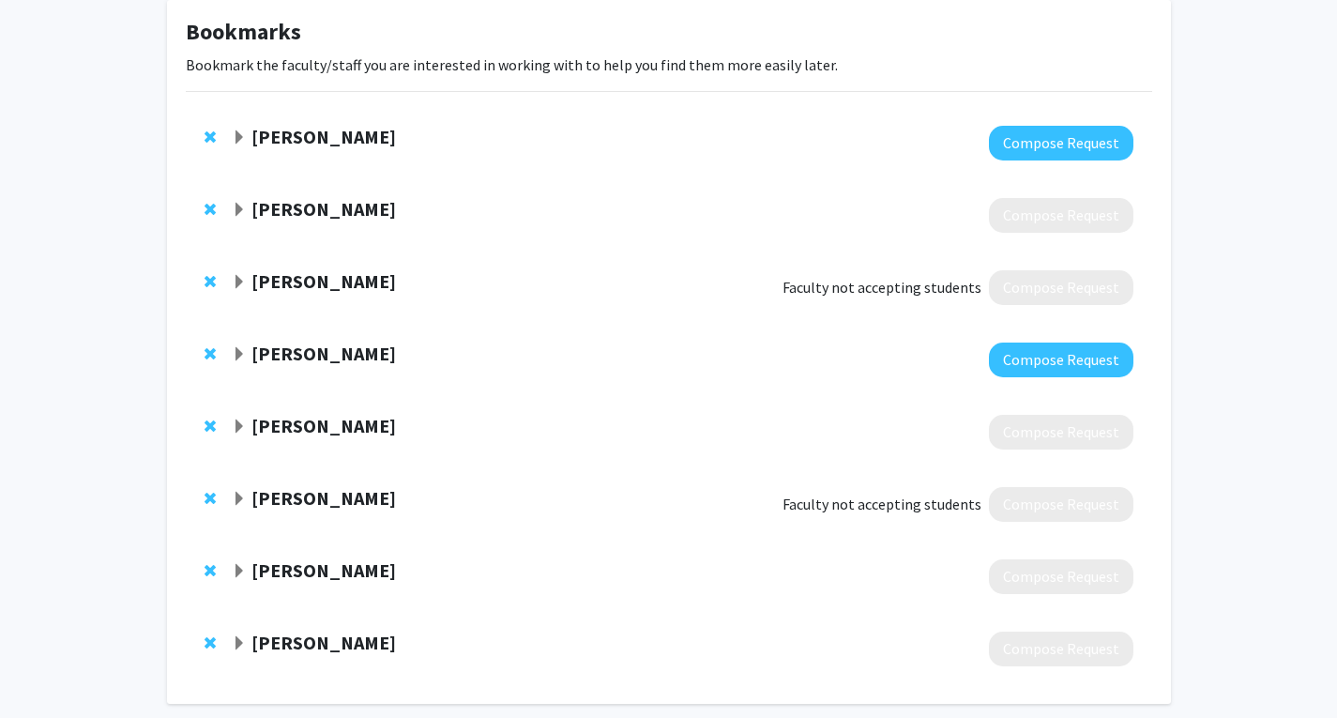
click at [309, 428] on strong "Marsha Wills-Karp" at bounding box center [323, 425] width 144 height 23
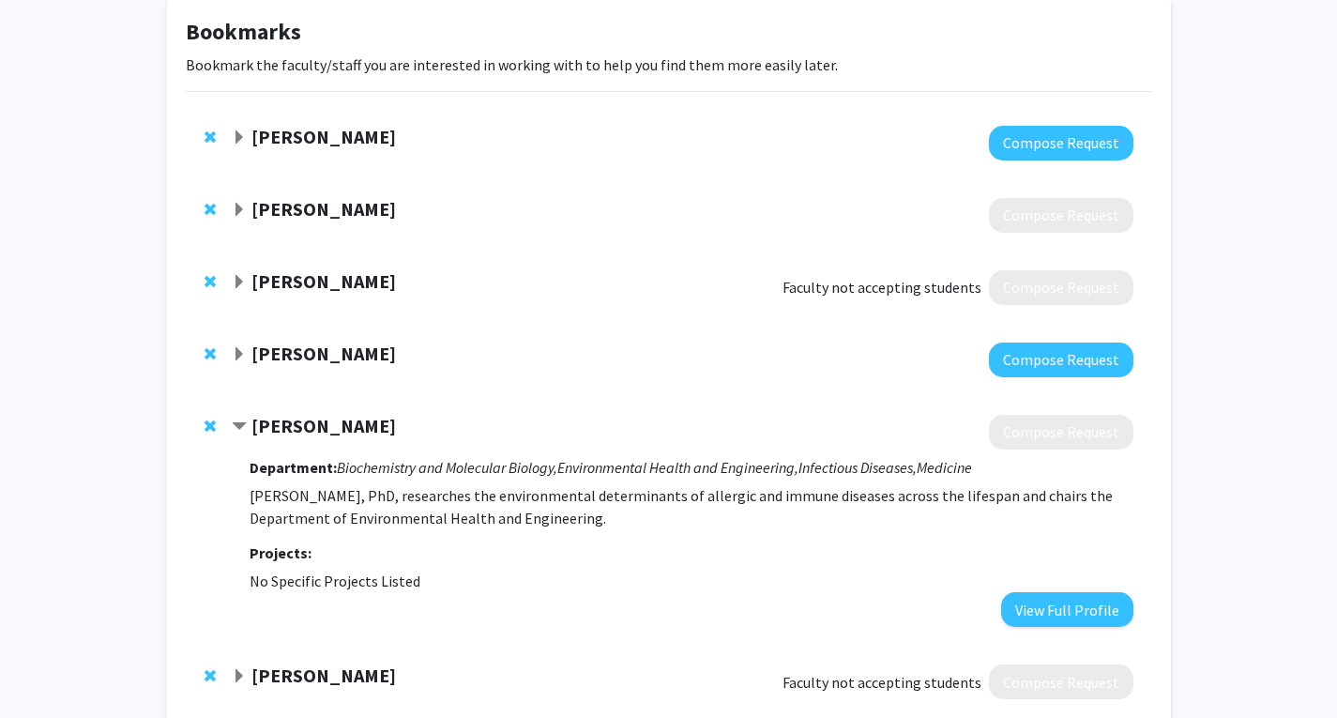
click at [309, 428] on strong "Marsha Wills-Karp" at bounding box center [323, 425] width 144 height 23
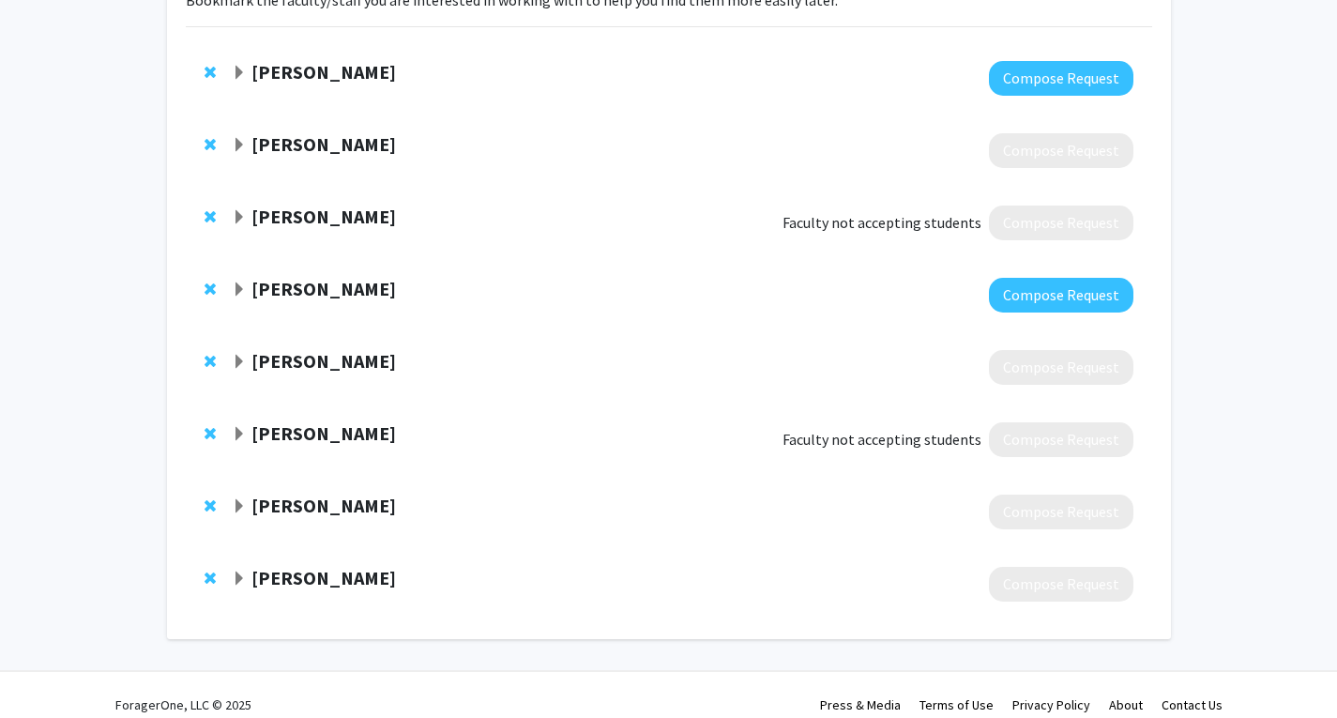
scroll to position [185, 0]
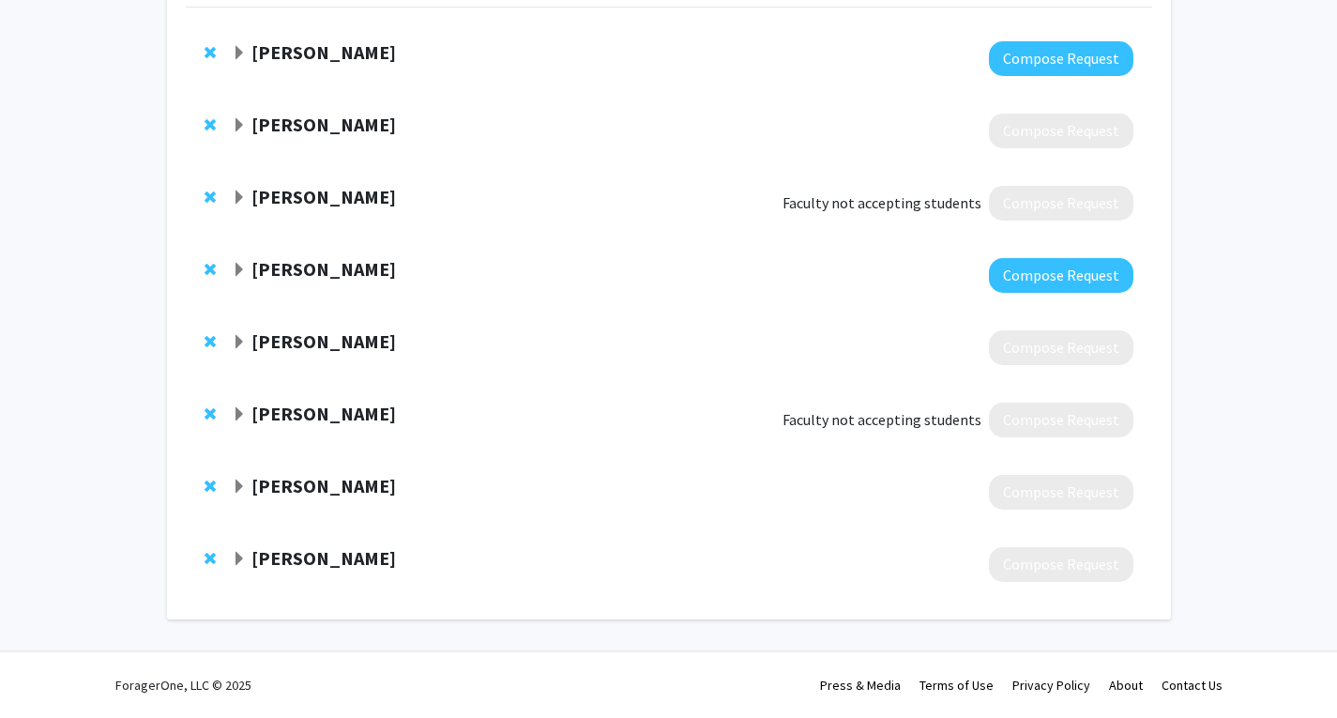
click at [309, 428] on div at bounding box center [682, 419] width 900 height 35
click at [296, 416] on strong "Nadia Hansel" at bounding box center [323, 412] width 144 height 23
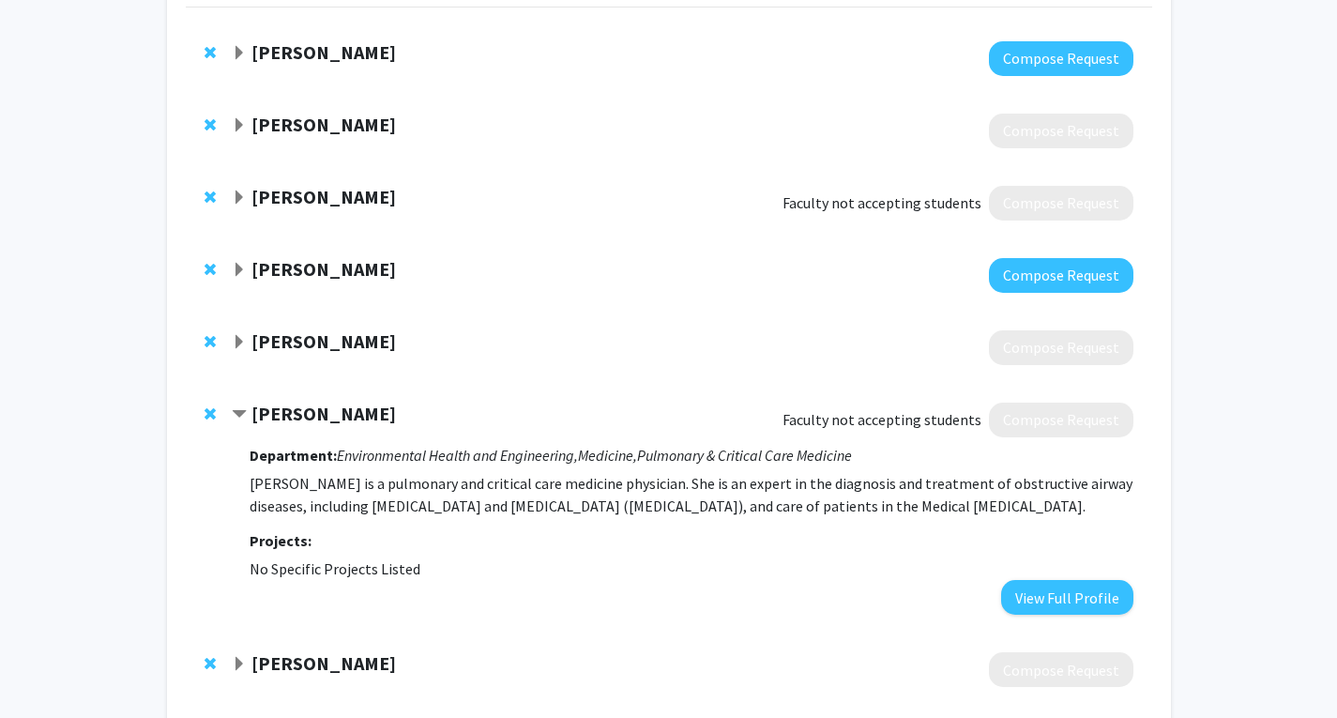
click at [297, 417] on strong "Nadia Hansel" at bounding box center [323, 412] width 144 height 23
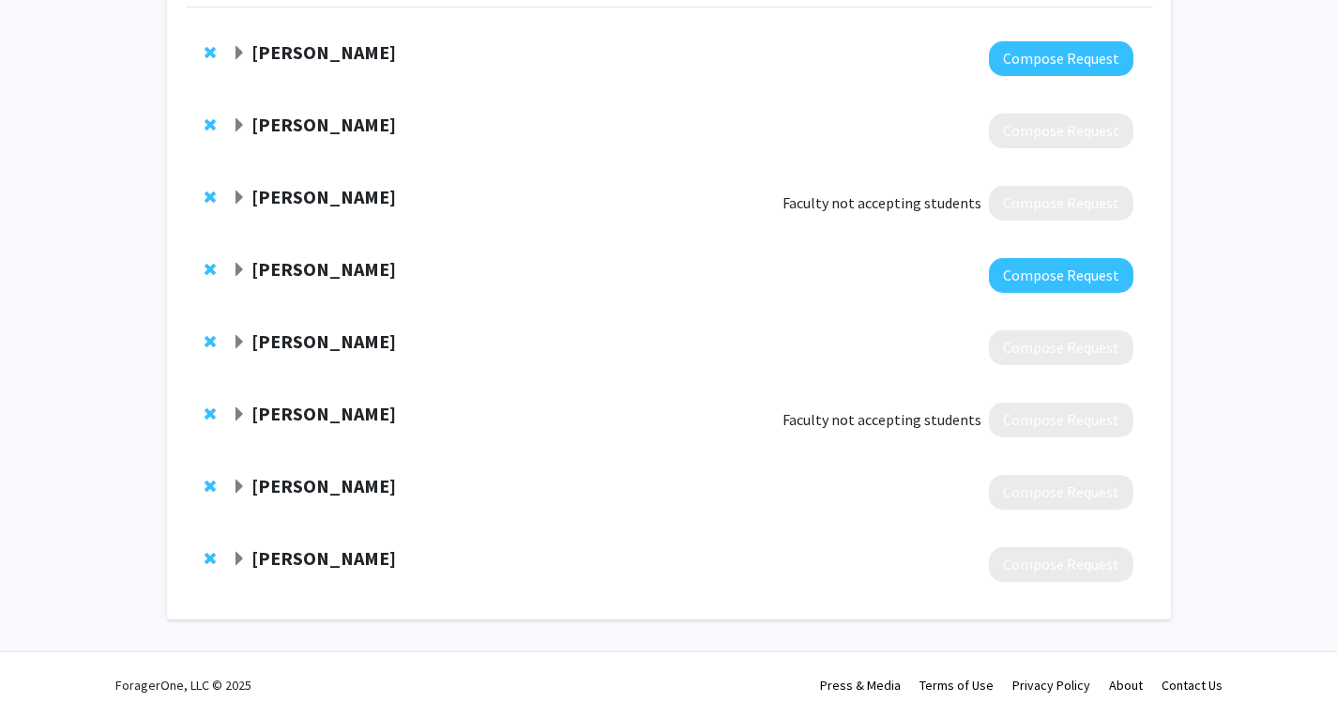
click at [285, 476] on strong "Mark Liu" at bounding box center [323, 485] width 144 height 23
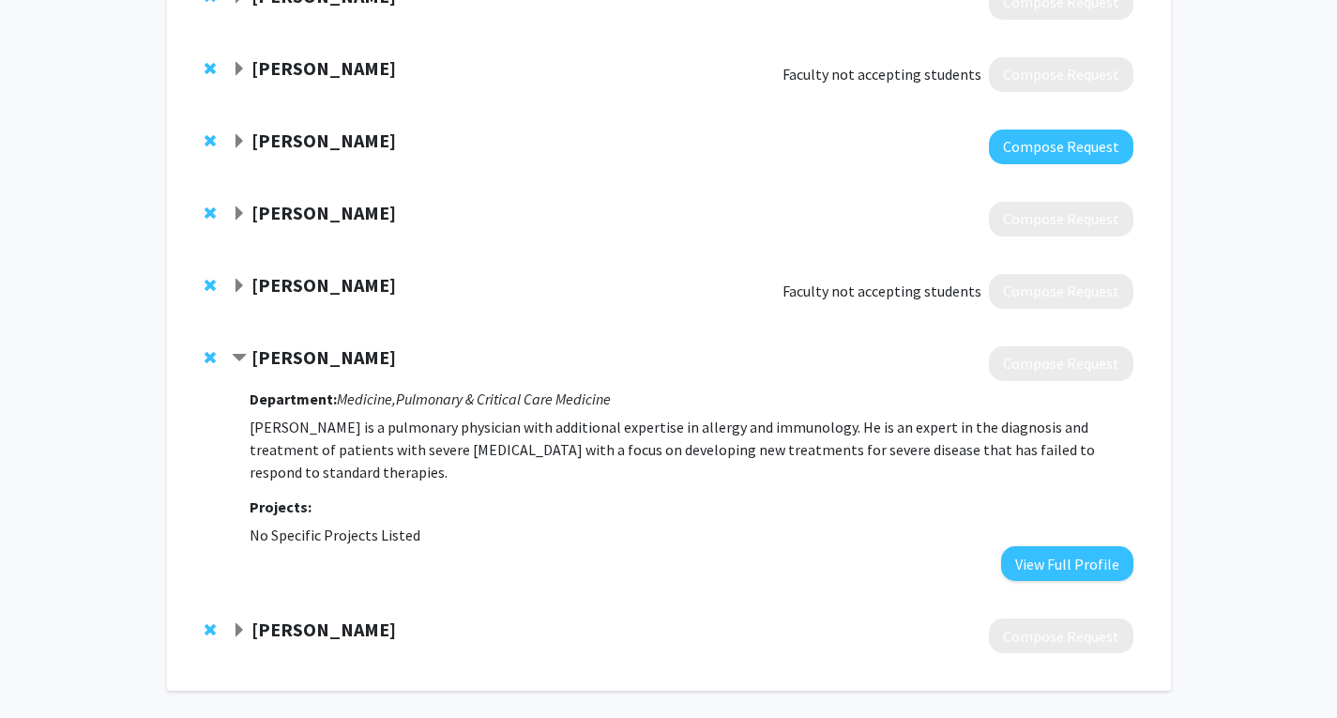
scroll to position [317, 0]
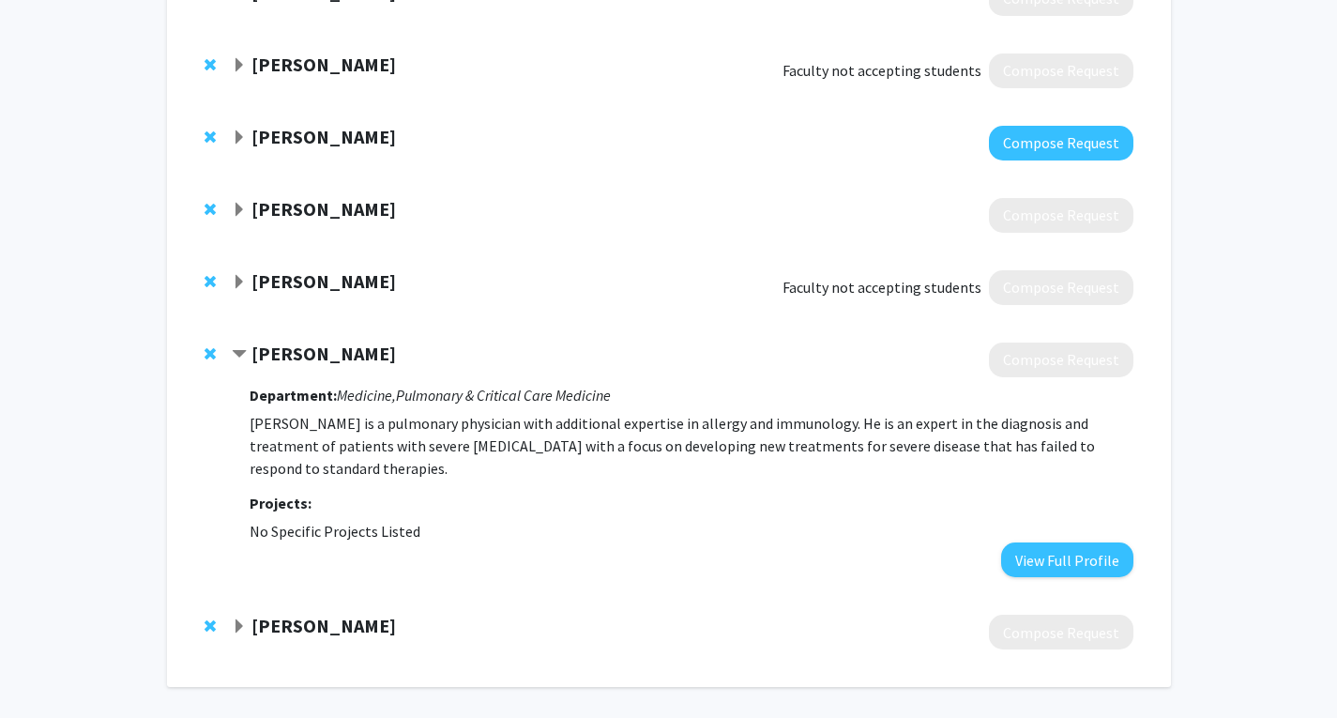
click at [280, 353] on strong "Mark Liu" at bounding box center [323, 352] width 144 height 23
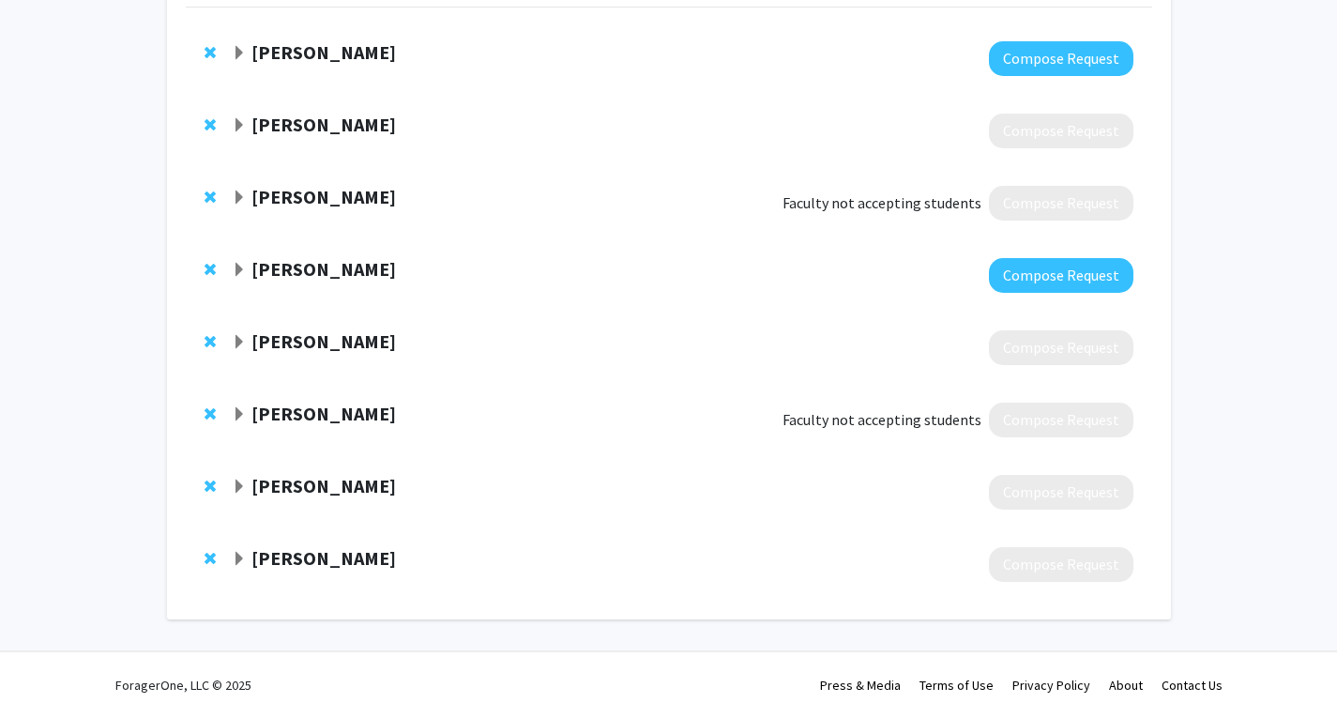
scroll to position [185, 0]
click at [281, 562] on strong "John Schroeder" at bounding box center [323, 557] width 144 height 23
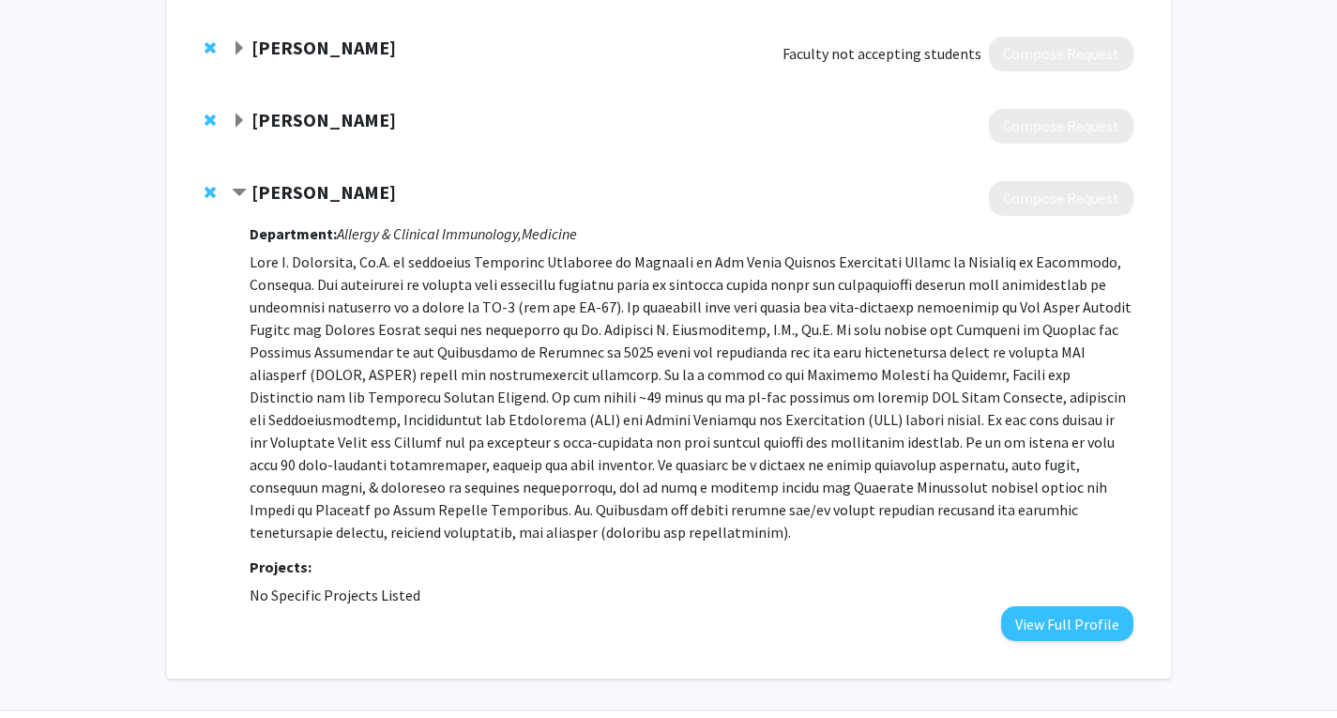
scroll to position [552, 0]
click at [286, 189] on strong "John Schroeder" at bounding box center [323, 190] width 144 height 23
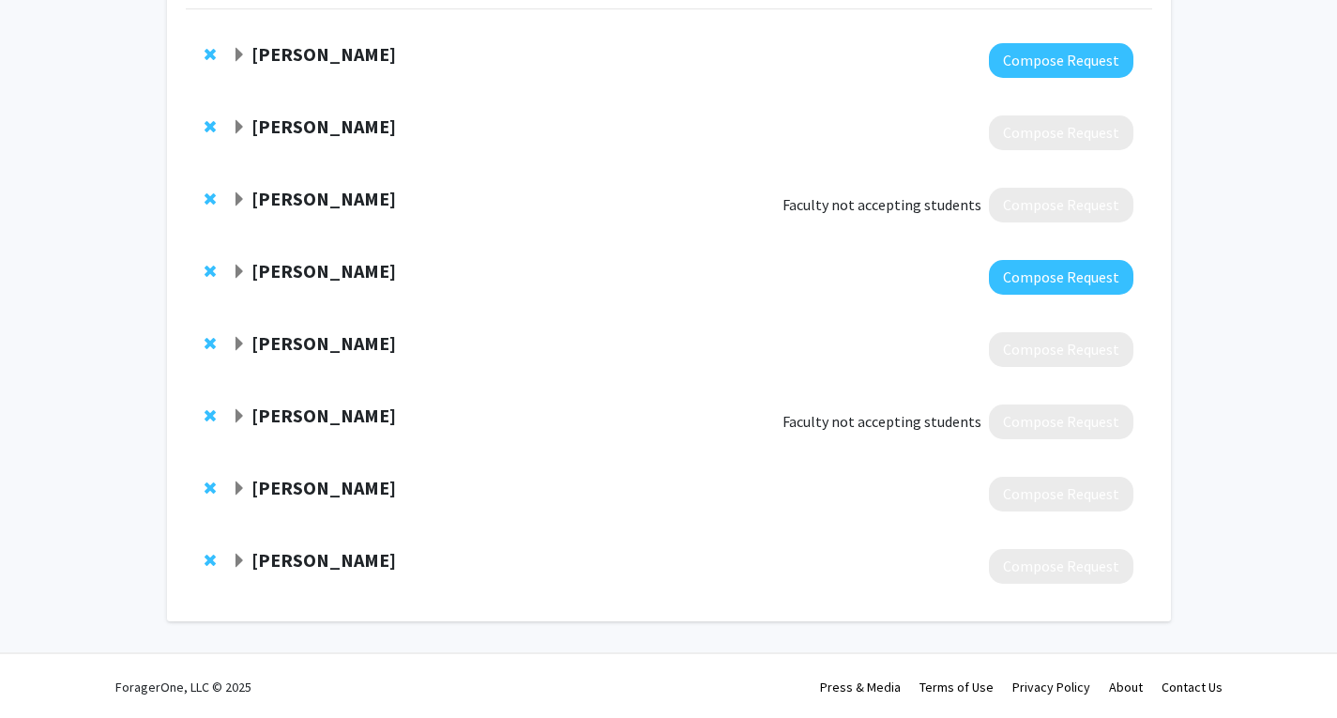
scroll to position [185, 0]
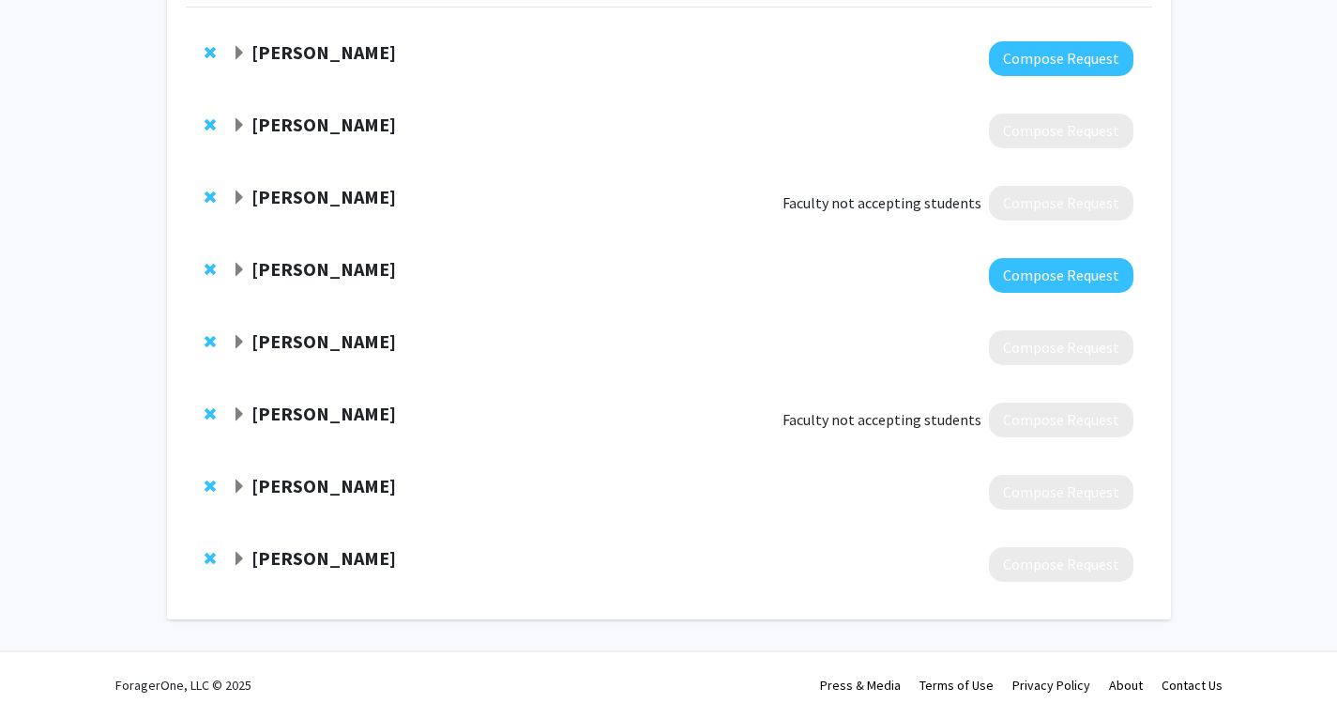
click at [320, 269] on strong "Stephan Lajoie" at bounding box center [323, 268] width 144 height 23
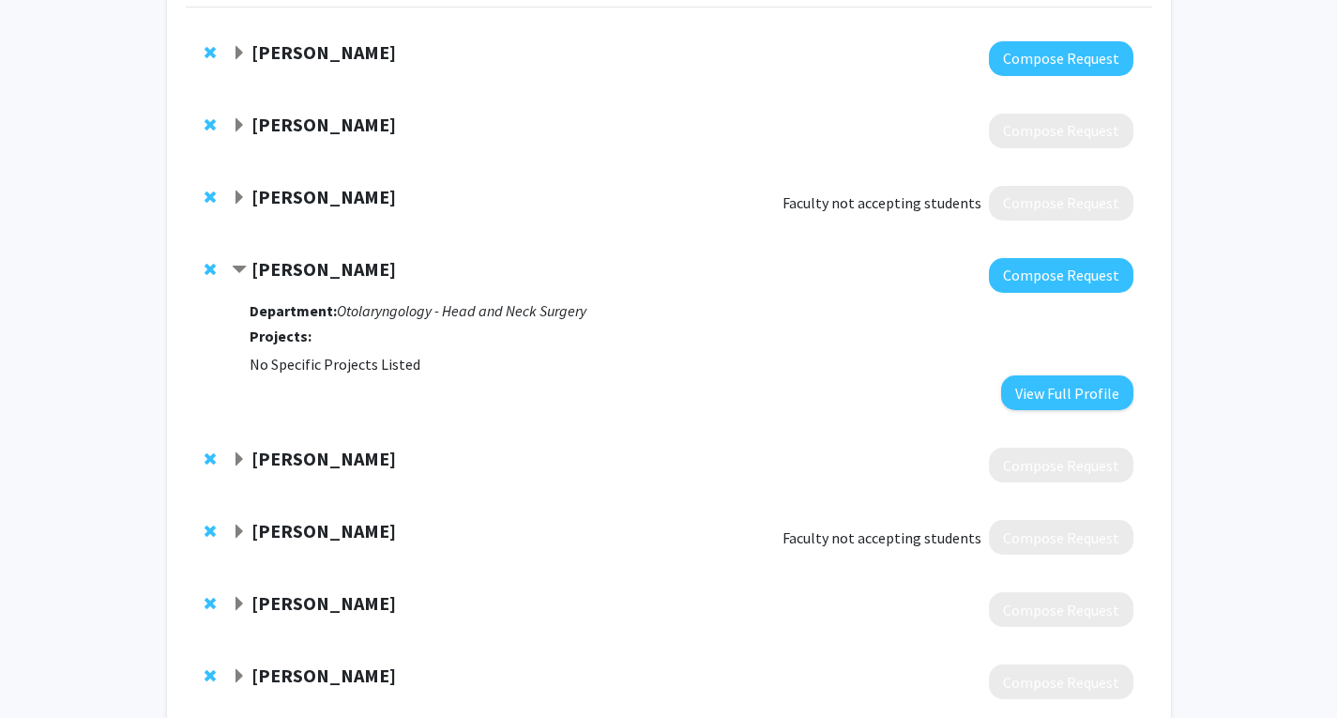
click at [320, 268] on strong "Stephan Lajoie" at bounding box center [323, 268] width 144 height 23
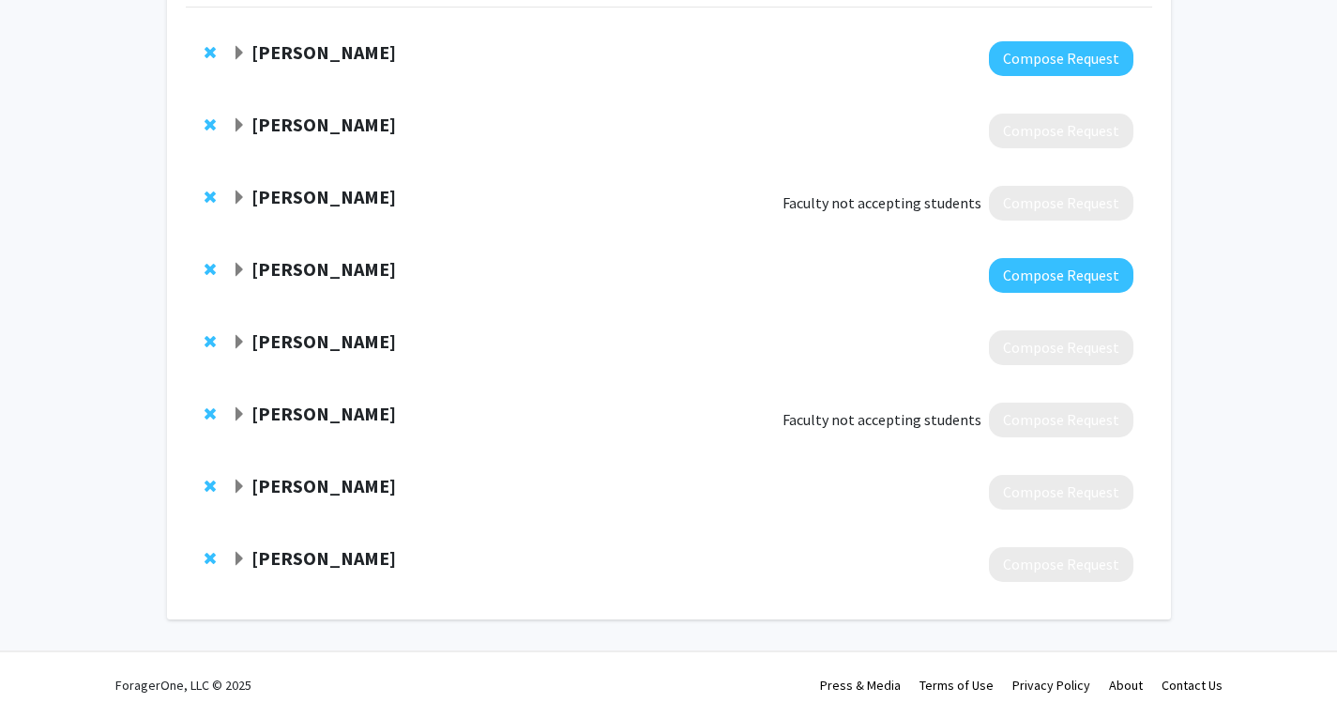
scroll to position [0, 0]
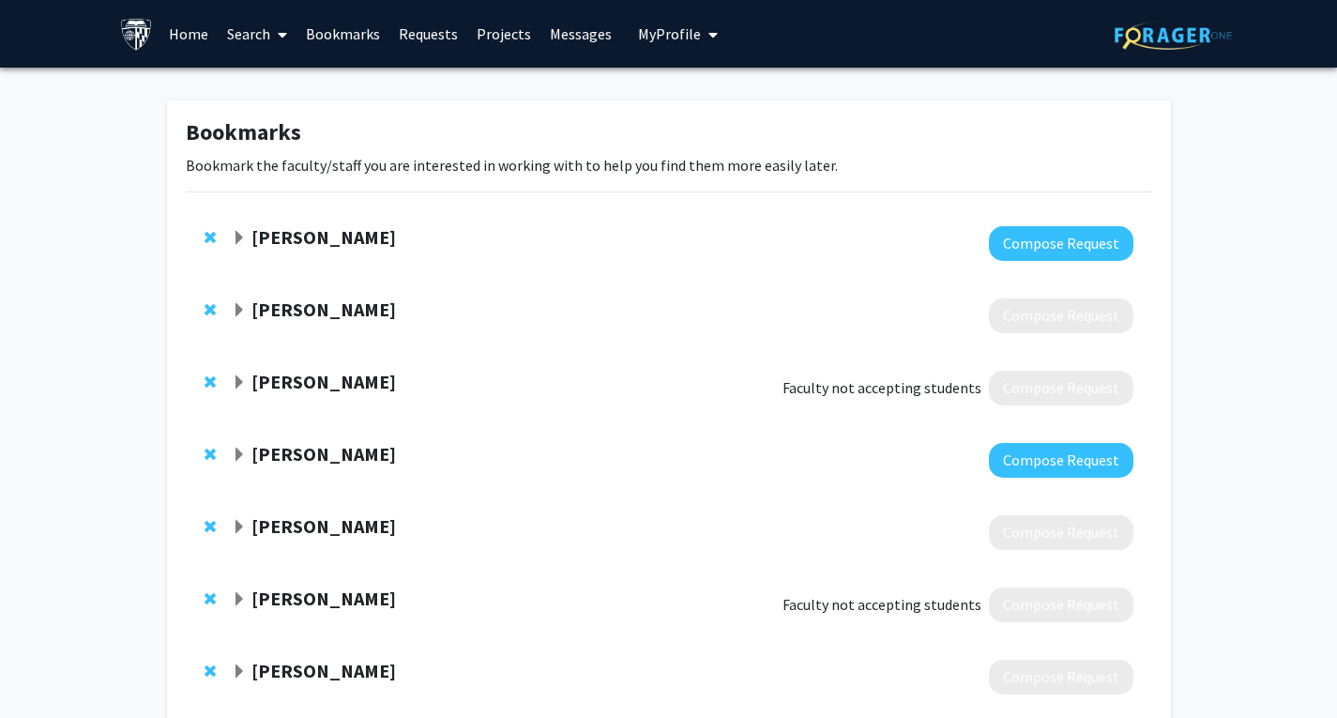
click at [196, 35] on link "Home" at bounding box center [188, 34] width 58 height 66
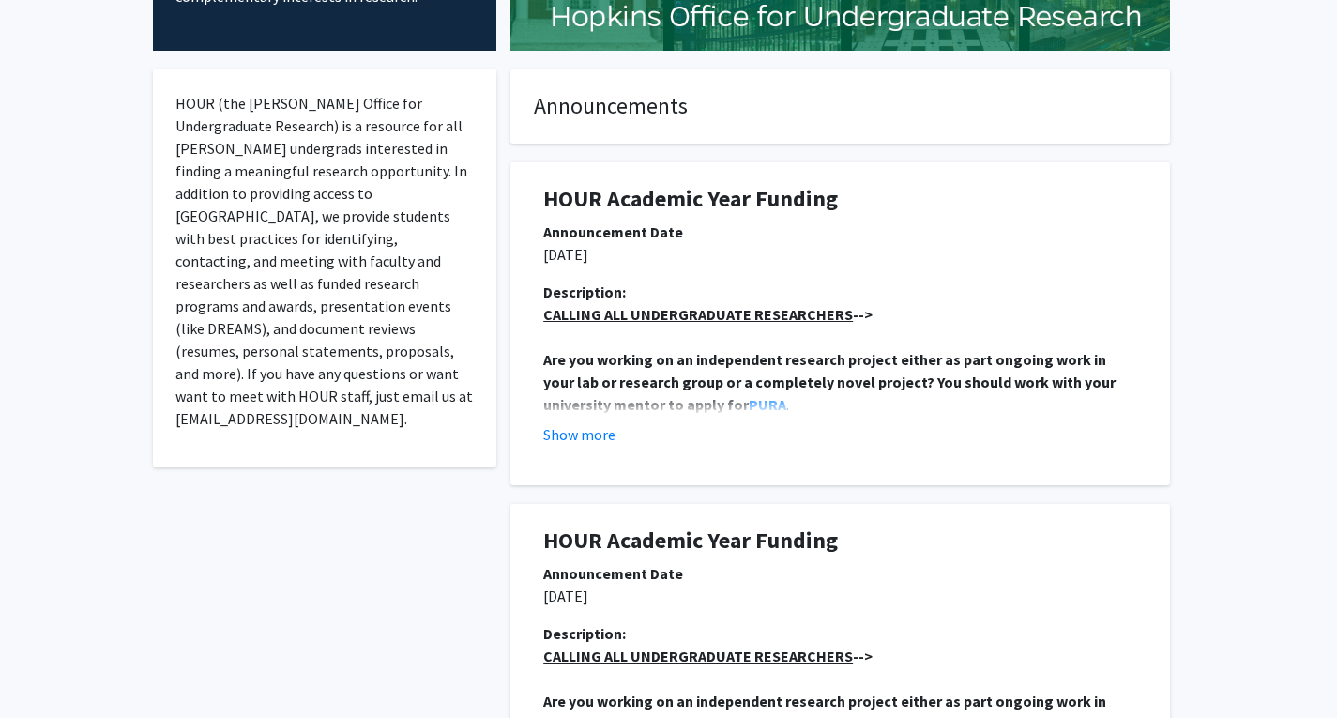
scroll to position [309, 0]
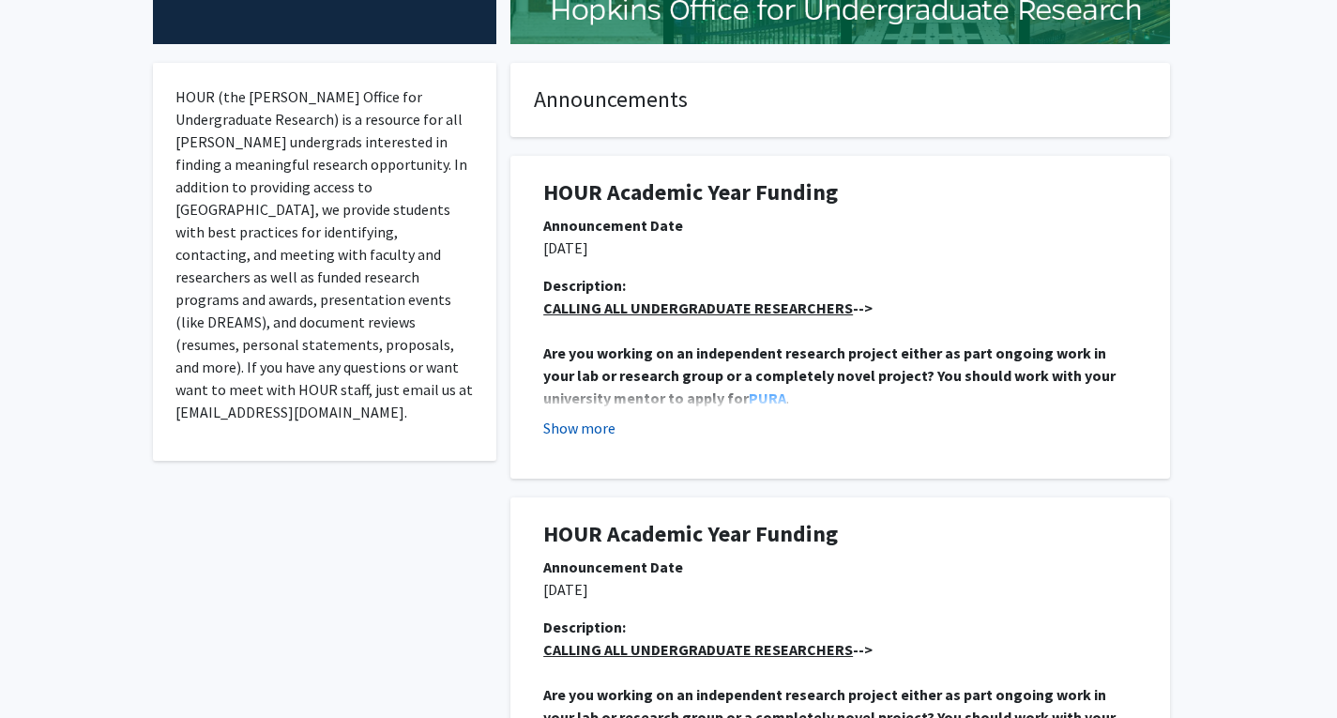
click at [597, 428] on button "Show more" at bounding box center [579, 427] width 72 height 23
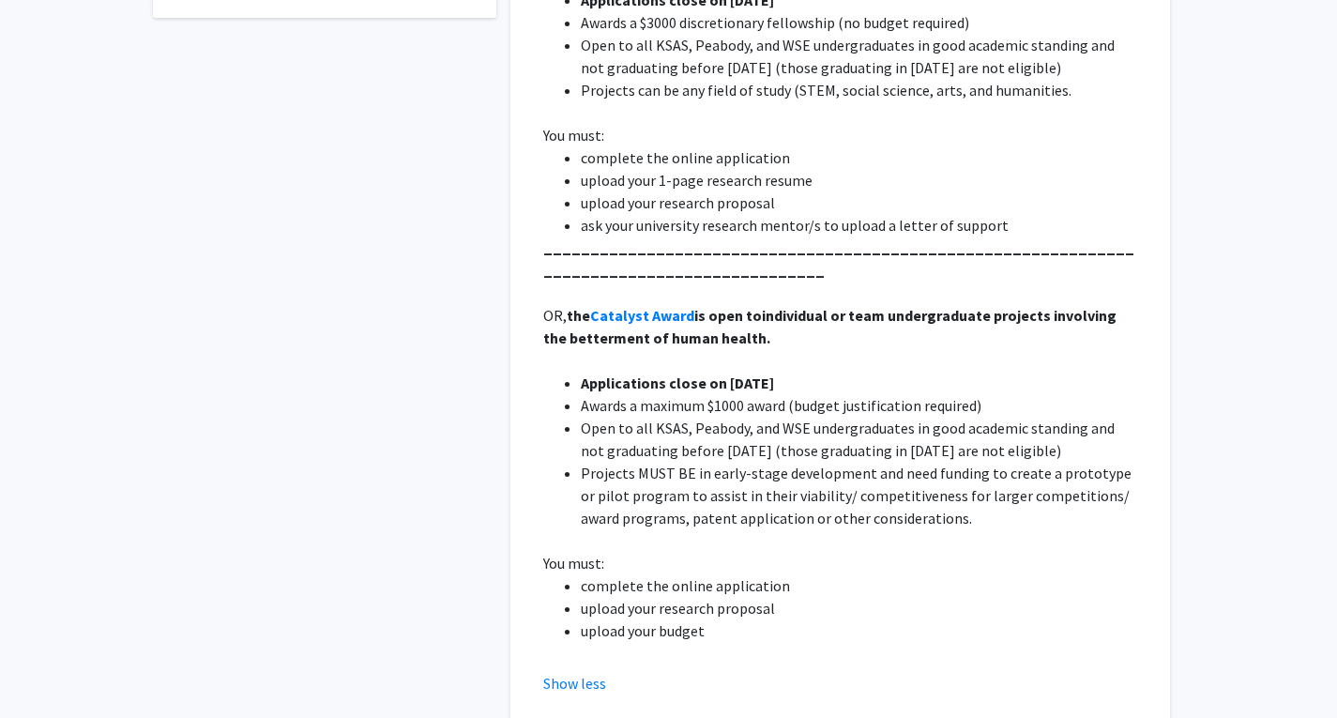
scroll to position [931, 0]
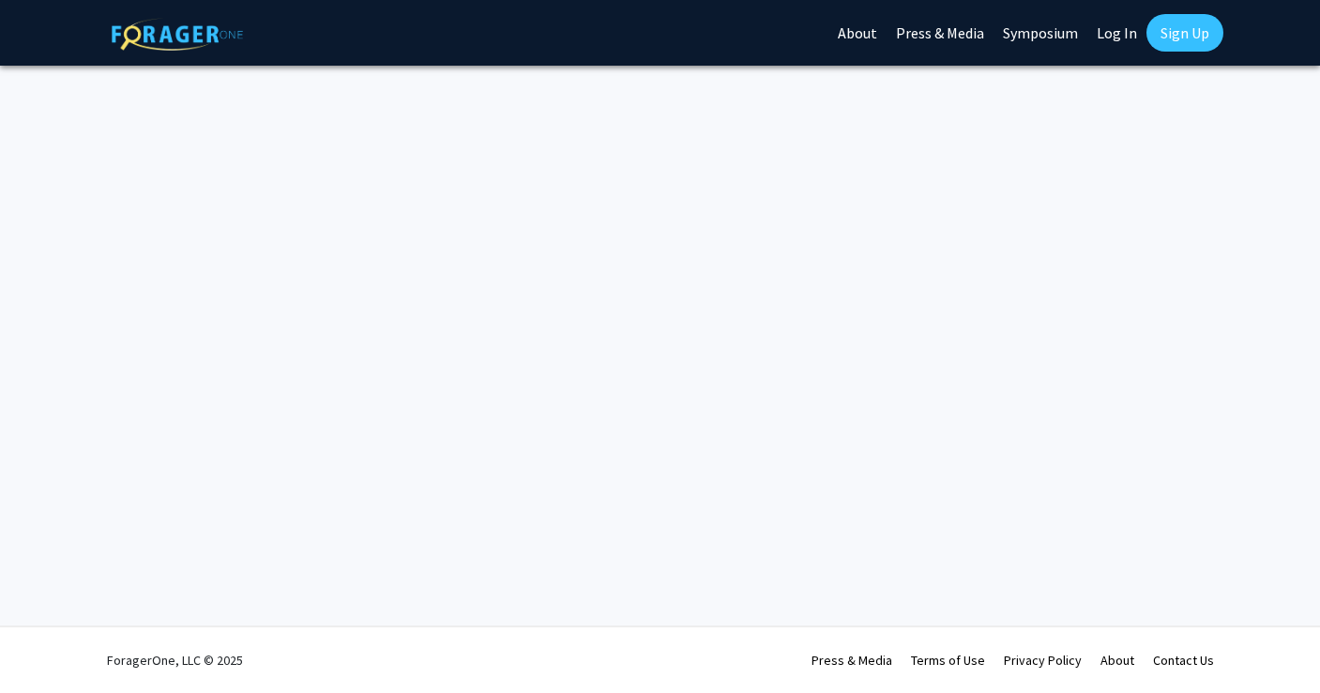
click at [1115, 38] on link "Log In" at bounding box center [1116, 33] width 59 height 66
click at [212, 34] on img at bounding box center [177, 34] width 131 height 33
